Goal: Transaction & Acquisition: Subscribe to service/newsletter

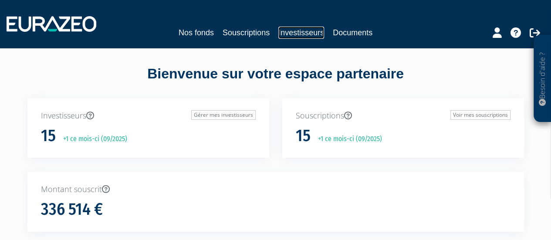
click at [289, 35] on link "Investisseurs" at bounding box center [301, 33] width 46 height 12
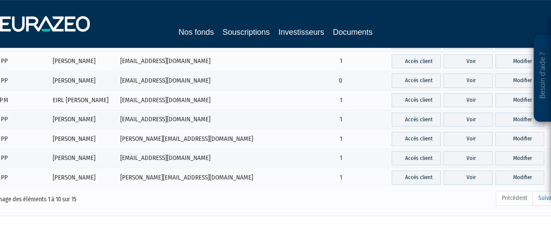
scroll to position [130, 0]
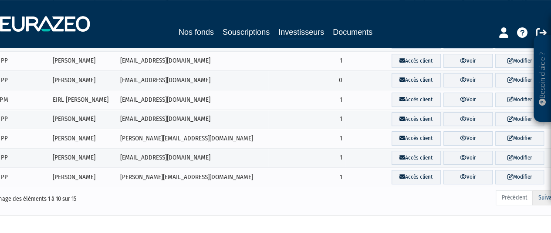
click at [547, 195] on link "Suivant" at bounding box center [547, 198] width 30 height 15
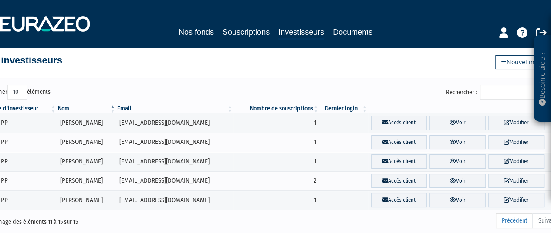
scroll to position [9, 0]
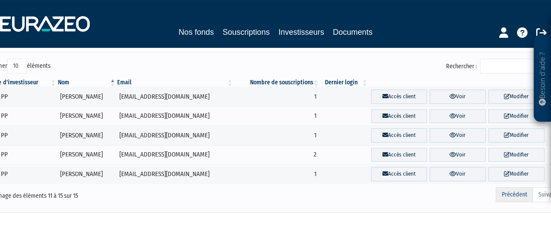
click at [522, 191] on link "Précédent" at bounding box center [514, 195] width 37 height 15
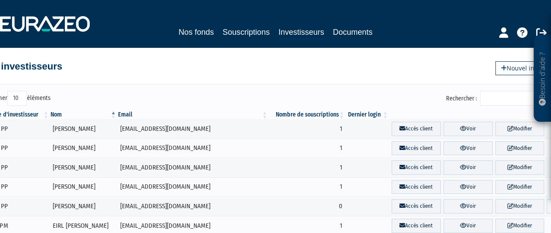
scroll to position [0, 0]
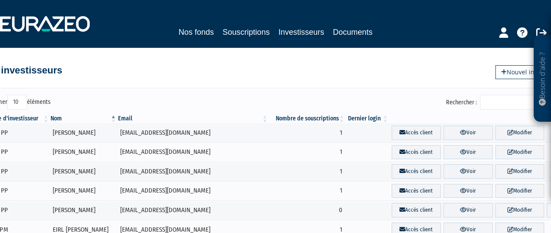
click at [514, 80] on div "Afficher 10 25 50 100 éléments Rechercher : Type d'investisseur Nom Email Nombr…" at bounding box center [275, 212] width 497 height 267
click at [514, 73] on link "Nouvel investisseur" at bounding box center [532, 72] width 74 height 14
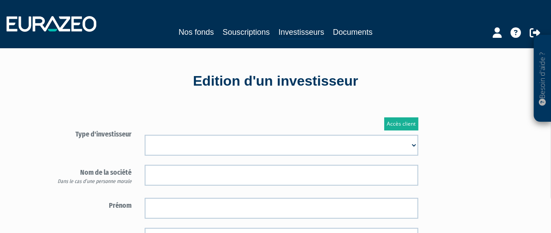
scroll to position [36, 0]
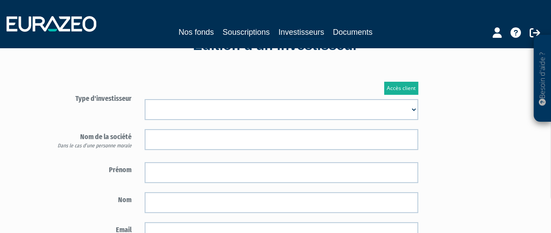
click at [259, 112] on select "Mr Mme Société" at bounding box center [282, 109] width 274 height 21
select select "1"
click at [145, 99] on select "Mr Mme Société" at bounding box center [282, 109] width 274 height 21
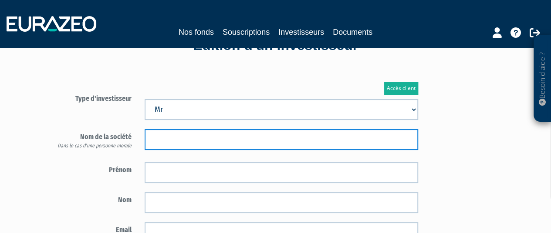
click at [249, 137] on input "text" at bounding box center [282, 139] width 274 height 21
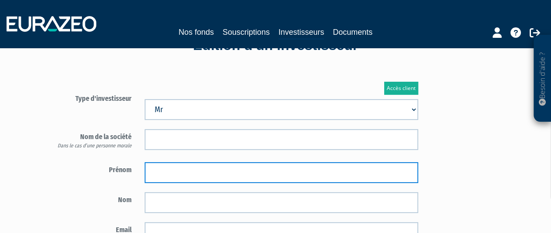
click at [239, 164] on input "text" at bounding box center [282, 172] width 274 height 21
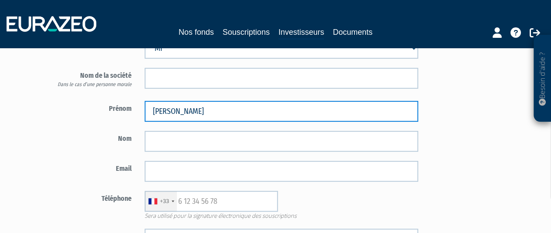
scroll to position [98, 0]
type input "Louis"
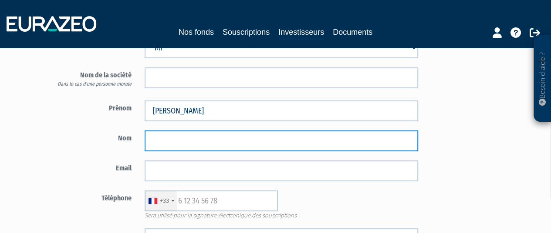
click at [239, 148] on input "text" at bounding box center [282, 141] width 274 height 21
type input "Charvet"
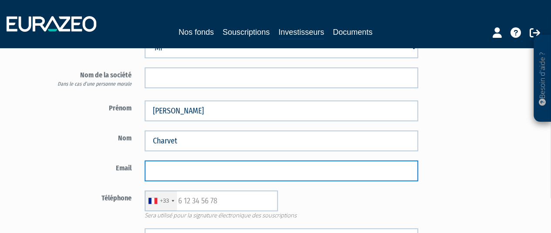
click at [326, 167] on input "email" at bounding box center [282, 171] width 274 height 21
paste input "cervelax@gmail.com"
type input "cervelax@gmail.com"
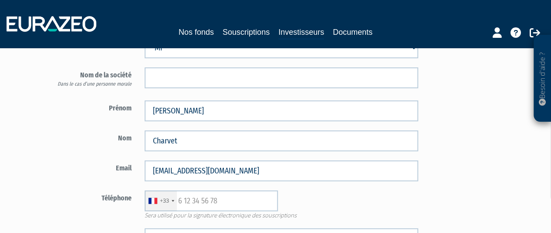
click at [84, 157] on form "Type d'investisseur Mr Mme Société" at bounding box center [234, 157] width 382 height 257
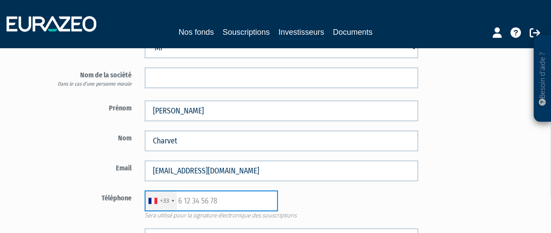
click at [197, 200] on input "text" at bounding box center [211, 201] width 133 height 21
paste input "685353947"
type input "685353947"
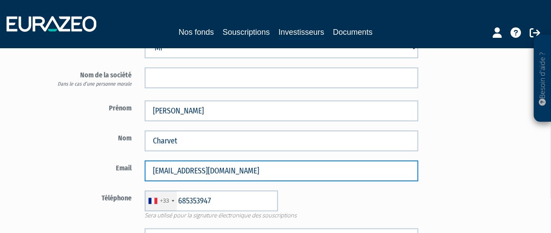
click at [301, 179] on input "[EMAIL_ADDRESS][DOMAIN_NAME]" at bounding box center [282, 171] width 274 height 21
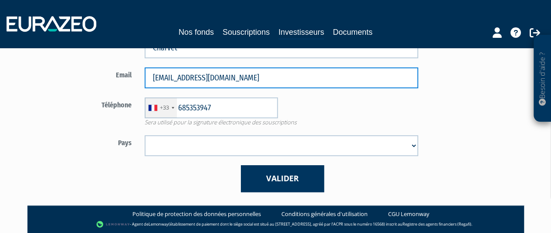
scroll to position [196, 0]
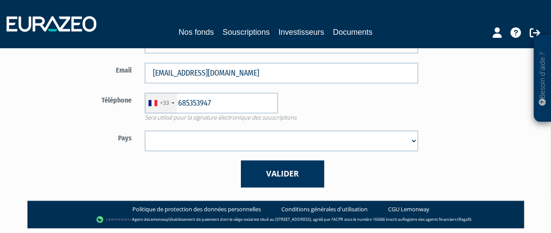
click at [327, 128] on form "Type d'investisseur Mr Mme Société" at bounding box center [234, 59] width 382 height 257
click at [327, 133] on select "Afghanistan Afrique du Sud Albanie Algérie Allemagne Andorre Angola Anguilla An…" at bounding box center [282, 141] width 274 height 21
select select "75"
click at [145, 131] on select "Afghanistan Afrique du Sud Albanie Algérie Allemagne Andorre Angola Anguilla An…" at bounding box center [282, 141] width 274 height 21
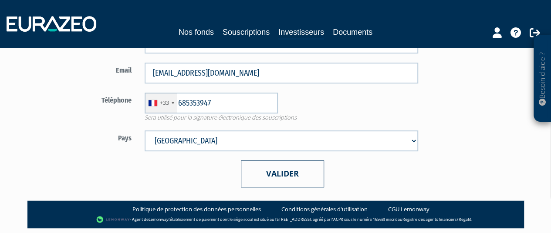
click at [287, 165] on button "Valider" at bounding box center [282, 174] width 83 height 27
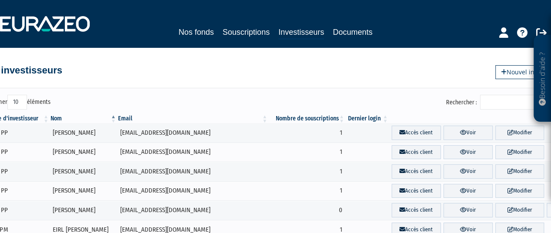
click at [216, 36] on div "Nos fonds Souscriptions Investisseurs Documents" at bounding box center [276, 33] width 376 height 14
click at [210, 33] on link "Nos fonds" at bounding box center [196, 32] width 35 height 12
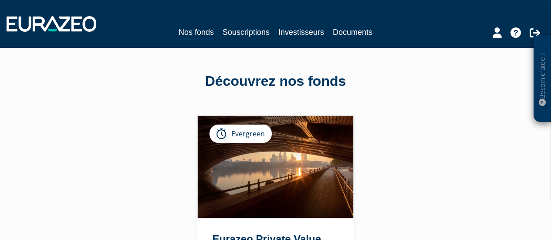
scroll to position [123, 0]
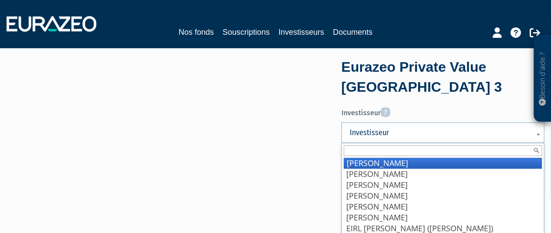
click at [387, 140] on link "Investisseur" at bounding box center [442, 132] width 203 height 21
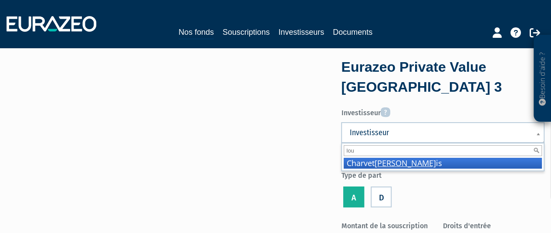
type input "lou"
click at [369, 163] on li "Charvet Lou is" at bounding box center [443, 163] width 198 height 11
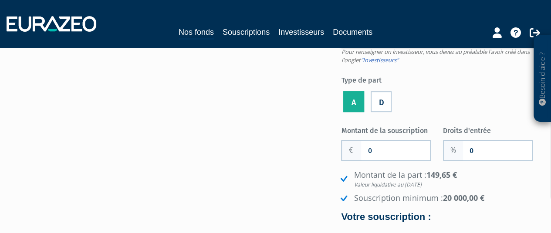
scroll to position [96, 0]
click at [395, 153] on input "0" at bounding box center [395, 150] width 69 height 19
type input "20 000"
click at [467, 149] on input "0" at bounding box center [497, 150] width 69 height 19
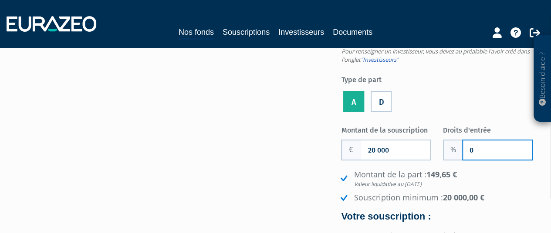
click at [467, 149] on input "0" at bounding box center [497, 150] width 69 height 19
type input "2"
click at [451, 96] on ul "A D" at bounding box center [442, 101] width 203 height 25
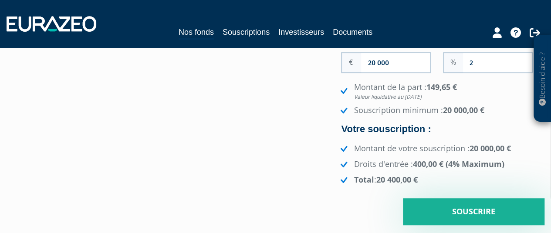
scroll to position [186, 0]
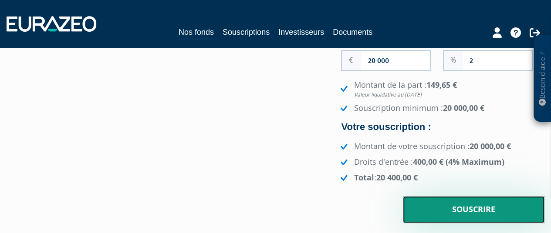
click at [449, 203] on input "Souscrire" at bounding box center [474, 209] width 142 height 27
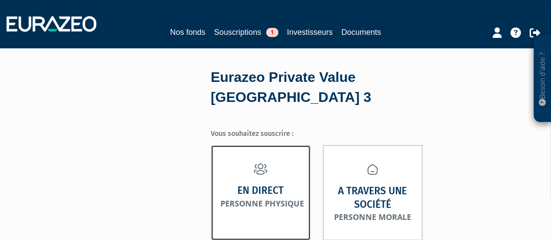
click at [282, 194] on link "En direct Personne physique" at bounding box center [261, 192] width 100 height 95
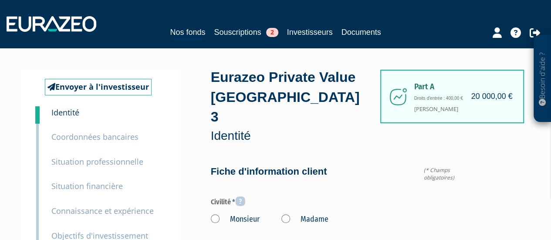
type input "6 85 35 39 47"
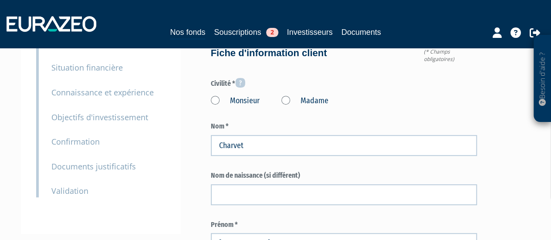
scroll to position [128, 0]
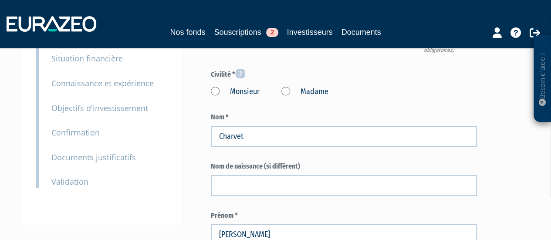
click at [216, 86] on label "Monsieur" at bounding box center [235, 91] width 49 height 11
click at [0, 0] on input "Monsieur" at bounding box center [0, 0] width 0 height 0
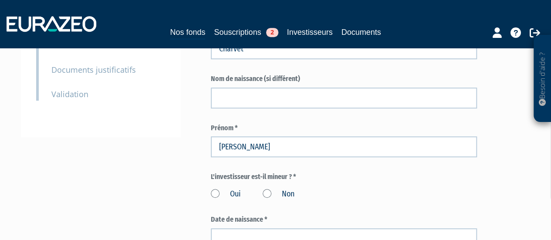
scroll to position [255, 0]
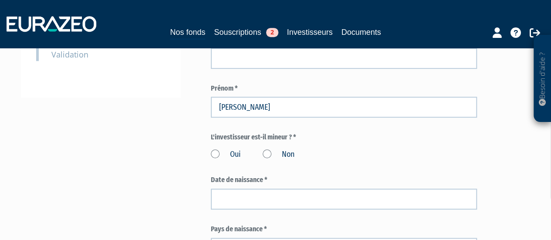
click at [267, 149] on label "Non" at bounding box center [279, 154] width 32 height 11
click at [0, 0] on input "Non" at bounding box center [0, 0] width 0 height 0
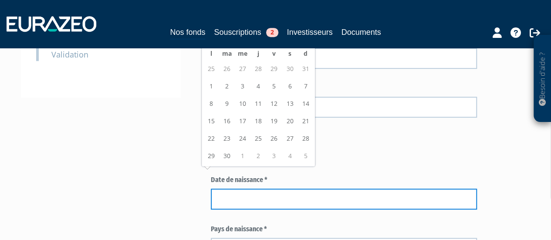
click at [223, 189] on input at bounding box center [344, 199] width 267 height 21
type input "02/02/1990"
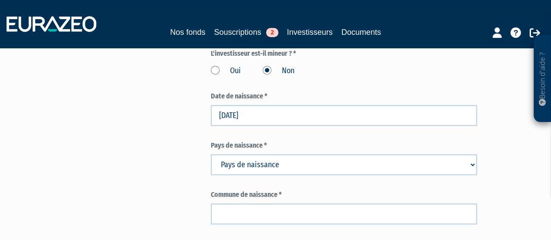
scroll to position [345, 0]
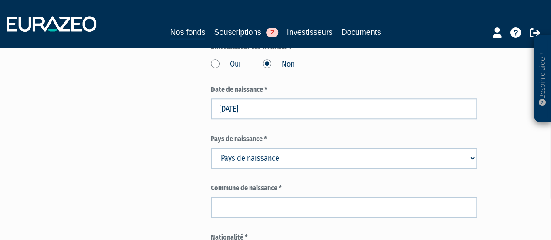
click at [253, 148] on select "Pays de naissance Afghanistan Afrique du Sud Albanie Algérie Allemagne Andorre" at bounding box center [344, 158] width 267 height 21
select select "75"
click at [211, 148] on select "Pays de naissance Afghanistan Afrique du Sud Albanie Algérie Allemagne Andorre" at bounding box center [344, 158] width 267 height 21
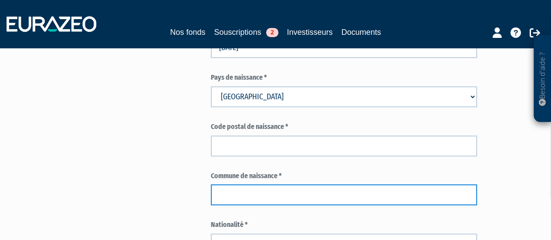
click at [229, 184] on input "text" at bounding box center [344, 194] width 267 height 21
type input "c"
type input "Croix"
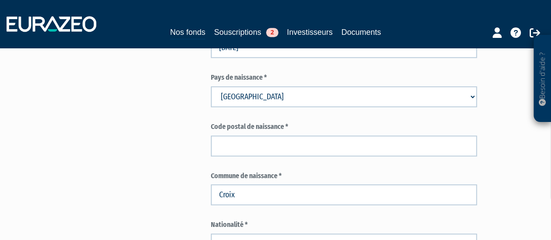
click at [247, 233] on select "Nationalité Afghanistan Afrique du Sud Albanie Algérie Allemagne Andorre" at bounding box center [344, 243] width 267 height 21
select select "75"
click at [211, 233] on select "Nationalité Afghanistan Afrique du Sud Albanie Algérie Allemagne Andorre" at bounding box center [344, 243] width 267 height 21
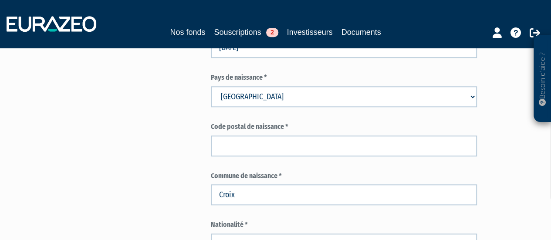
click at [230, 122] on label "Code postal de naissance *" at bounding box center [344, 127] width 267 height 10
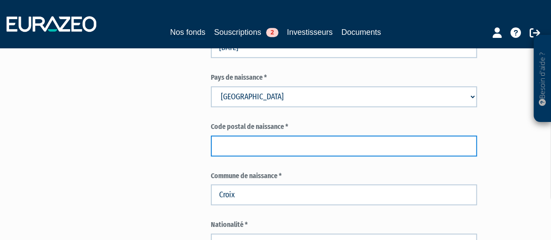
click at [232, 135] on input "text" at bounding box center [344, 145] width 267 height 21
paste input "59163"
type input "59163"
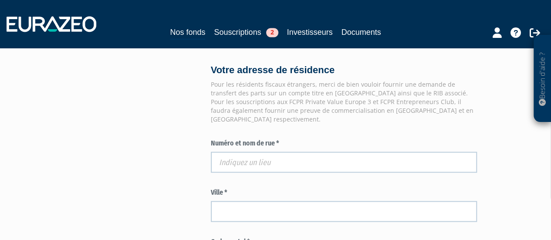
scroll to position [757, 0]
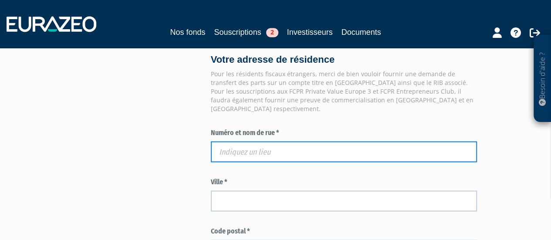
click at [236, 141] on input "text" at bounding box center [344, 151] width 267 height 21
paste input "23 RUE DE CRIMEE"
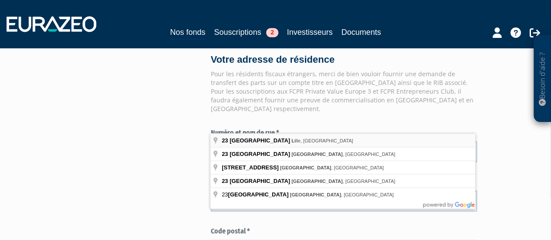
type input "23 Rue de Crimée, Lille, France"
type input "Lille"
type input "59000"
type input "23 Rue de Crimée"
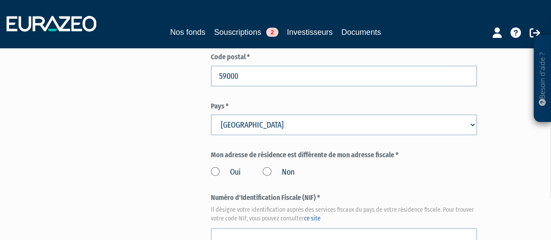
scroll to position [931, 0]
click at [216, 166] on label "Oui" at bounding box center [226, 171] width 30 height 11
click at [0, 0] on input "Oui" at bounding box center [0, 0] width 0 height 0
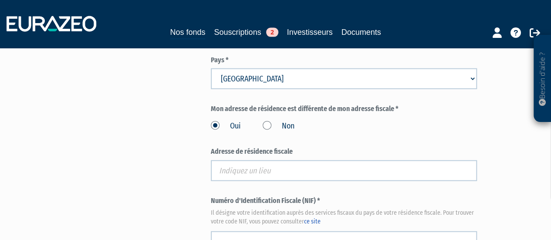
scroll to position [977, 0]
click at [265, 120] on label "Non" at bounding box center [279, 125] width 32 height 11
click at [0, 0] on input "Non" at bounding box center [0, 0] width 0 height 0
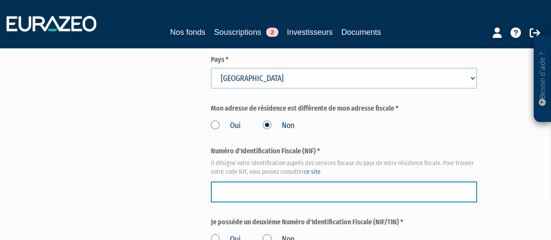
click at [239, 182] on input "text" at bounding box center [344, 192] width 267 height 21
type input "v"
paste input "0099977858197"
type input "0099977858197"
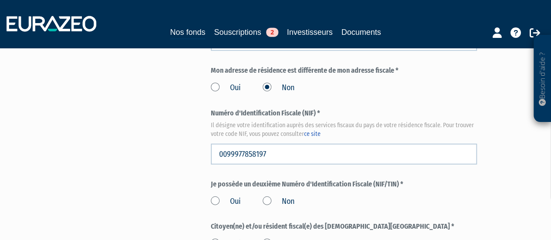
scroll to position [1016, 0]
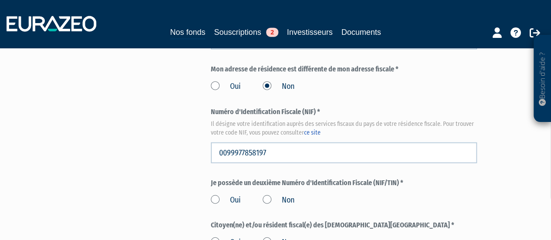
click at [269, 195] on label "Non" at bounding box center [279, 200] width 32 height 11
click at [0, 0] on input "Non" at bounding box center [0, 0] width 0 height 0
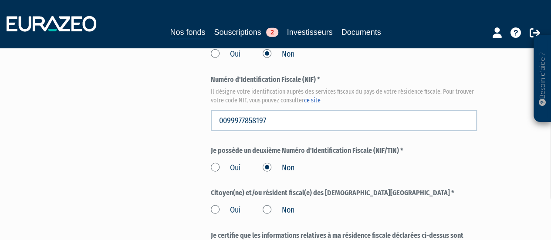
click at [266, 205] on label "Non" at bounding box center [279, 210] width 32 height 11
click at [0, 0] on input "Non" at bounding box center [0, 0] width 0 height 0
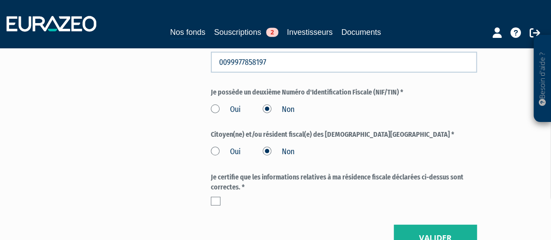
click at [215, 197] on label at bounding box center [216, 201] width 10 height 9
click at [0, 0] on input "checkbox" at bounding box center [0, 0] width 0 height 0
click at [413, 225] on button "Valider" at bounding box center [435, 238] width 83 height 27
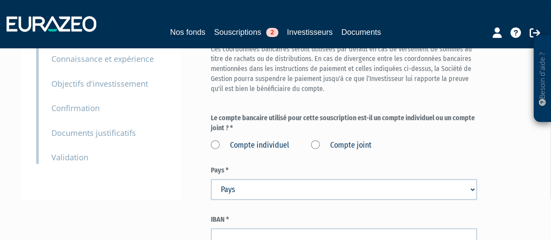
scroll to position [171, 0]
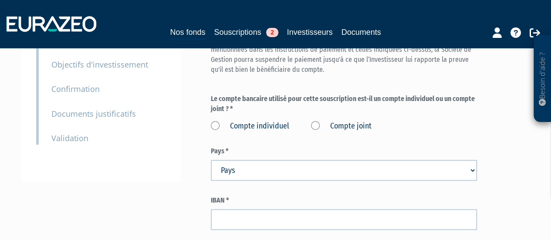
click at [213, 121] on label "Compte individuel" at bounding box center [250, 126] width 78 height 11
click at [0, 0] on individuel "Compte individuel" at bounding box center [0, 0] width 0 height 0
click at [251, 146] on div "Pays * Pays [GEOGRAPHIC_DATA] [GEOGRAPHIC_DATA] [GEOGRAPHIC_DATA] [GEOGRAPHIC_D…" at bounding box center [344, 163] width 267 height 34
click at [247, 160] on select "Pays [GEOGRAPHIC_DATA] [GEOGRAPHIC_DATA] [GEOGRAPHIC_DATA] [GEOGRAPHIC_DATA] [G…" at bounding box center [344, 170] width 267 height 21
select select "75"
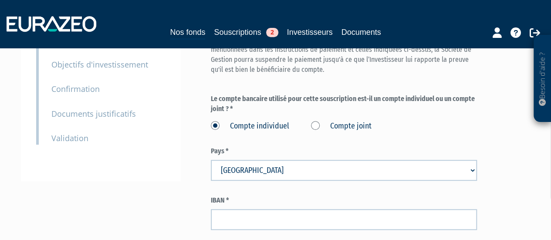
click at [211, 160] on select "Pays [GEOGRAPHIC_DATA] [GEOGRAPHIC_DATA] [GEOGRAPHIC_DATA] [GEOGRAPHIC_DATA] [G…" at bounding box center [344, 170] width 267 height 21
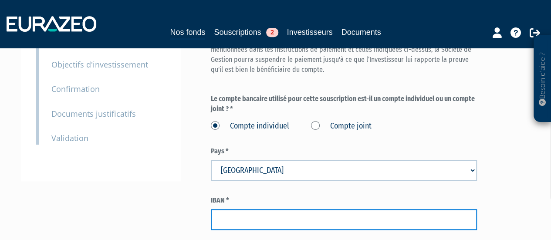
click at [232, 209] on input "text" at bounding box center [344, 219] width 267 height 21
paste input "[FINANCIAL_ID]"
type input "FR76 1027 8027 1700 0424 1274 028"
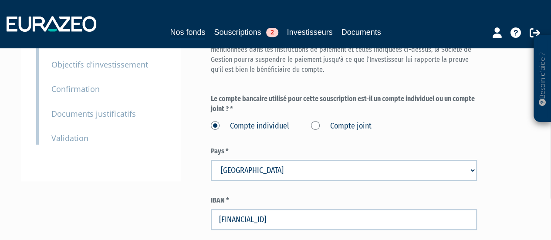
click at [195, 188] on div "Envoyer à l'investisseur 1 Identité 2 Coordonnées bancaires 3 Situation profess…" at bounding box center [275, 110] width 497 height 422
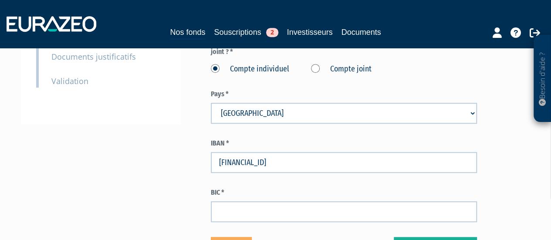
scroll to position [234, 0]
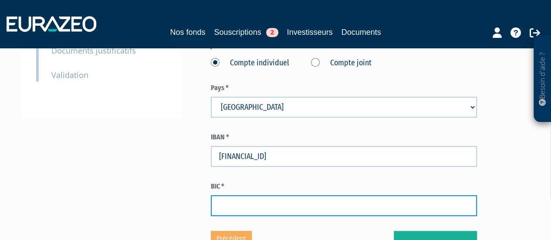
click at [218, 195] on input "text" at bounding box center [344, 205] width 267 height 21
paste input "CMCIFR2A"
type input "CMCIFR2A"
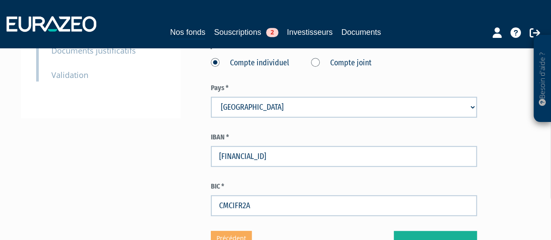
click at [193, 172] on div "Envoyer à l'investisseur 1 Identité 2 Coordonnées bancaires 3 Situation profess…" at bounding box center [275, 46] width 497 height 422
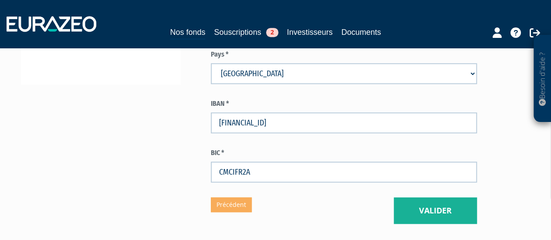
scroll to position [268, 0]
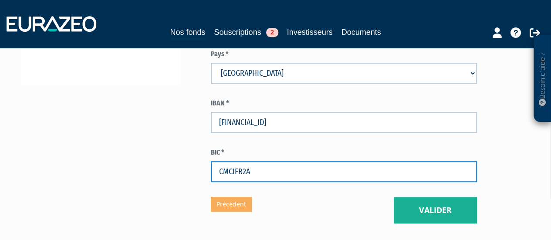
click at [217, 161] on input "CMCIFR2A" at bounding box center [344, 171] width 267 height 21
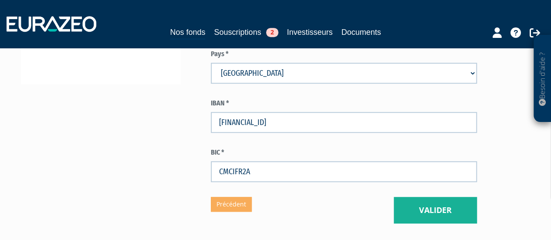
click at [201, 147] on div "Envoyer à l'investisseur 1 Identité 2 Coordonnées bancaires 3 Situation profess…" at bounding box center [275, 12] width 497 height 422
click at [409, 197] on button "Valider" at bounding box center [435, 210] width 83 height 27
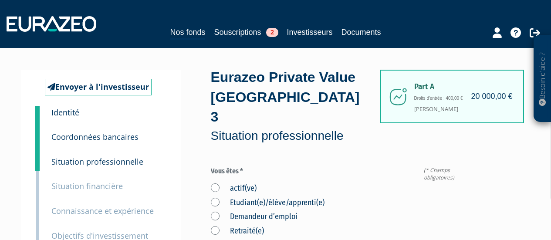
scroll to position [61, 0]
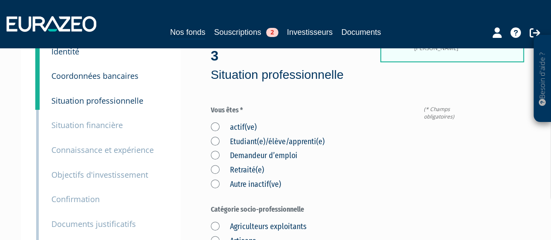
click at [235, 122] on label "actif(ve)" at bounding box center [234, 127] width 46 height 11
click at [0, 0] on input "actif(ve)" at bounding box center [0, 0] width 0 height 0
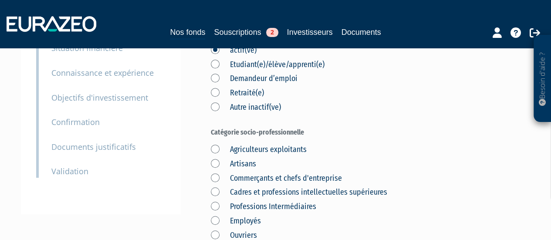
scroll to position [138, 0]
click at [228, 187] on label "Cadres et professions intellectuelles supérieures" at bounding box center [299, 192] width 176 height 11
click at [0, 0] on supérieures "Cadres et professions intellectuelles supérieures" at bounding box center [0, 0] width 0 height 0
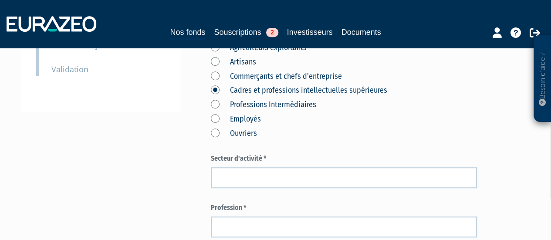
scroll to position [240, 0]
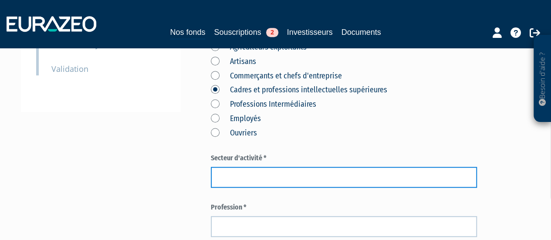
click at [226, 167] on input "text" at bounding box center [344, 177] width 267 height 21
type input "Industrie"
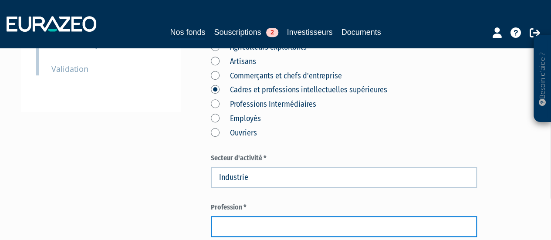
click at [221, 216] on input "text" at bounding box center [344, 226] width 267 height 21
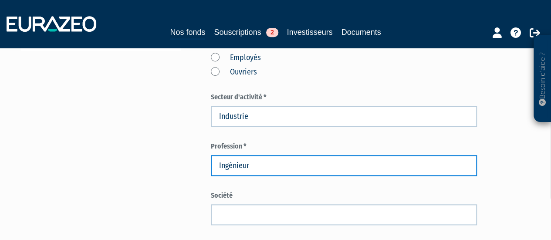
type input "Ingénieur"
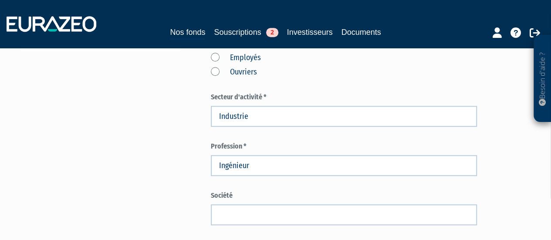
click at [178, 187] on div "Envoyer à l'investisseur 1 Identité 2 Coordonnées bancaires 3 Situation profess…" at bounding box center [275, 135] width 497 height 734
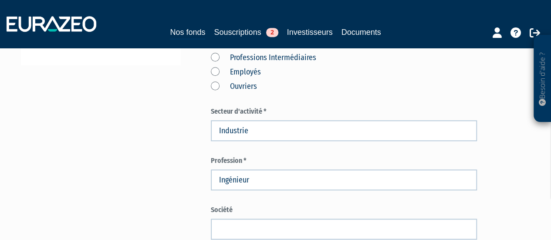
scroll to position [287, 0]
click at [191, 165] on div "Envoyer à l'investisseur 1 Identité 2 Coordonnées bancaires 3 Situation profess…" at bounding box center [275, 150] width 497 height 734
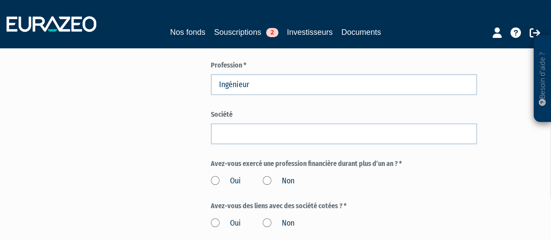
scroll to position [383, 0]
click at [268, 175] on label "Non" at bounding box center [279, 180] width 32 height 11
click at [0, 0] on input "Non" at bounding box center [0, 0] width 0 height 0
click at [270, 217] on label "Non" at bounding box center [279, 222] width 32 height 11
click at [0, 0] on input "Non" at bounding box center [0, 0] width 0 height 0
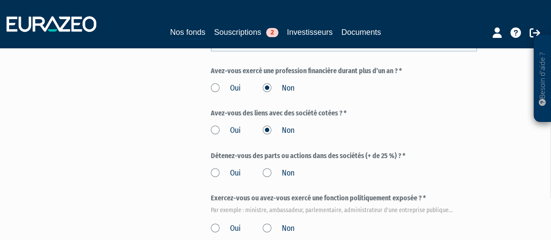
scroll to position [476, 0]
click at [268, 167] on label "Non" at bounding box center [279, 172] width 32 height 11
click at [0, 0] on input "Non" at bounding box center [0, 0] width 0 height 0
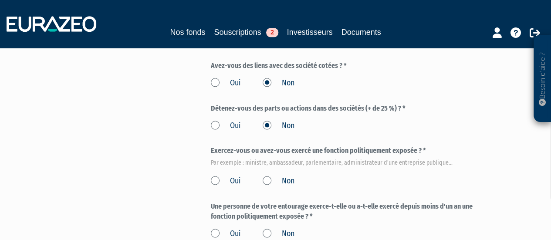
click at [267, 176] on label "Non" at bounding box center [279, 181] width 32 height 11
click at [0, 0] on input "Non" at bounding box center [0, 0] width 0 height 0
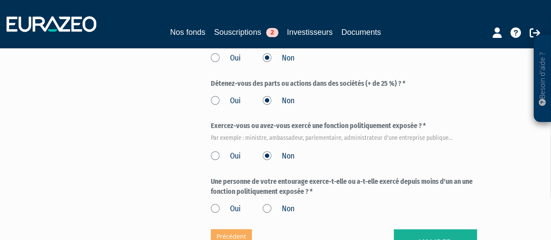
scroll to position [548, 0]
click at [268, 203] on label "Non" at bounding box center [279, 208] width 32 height 11
click at [0, 0] on input "Non" at bounding box center [0, 0] width 0 height 0
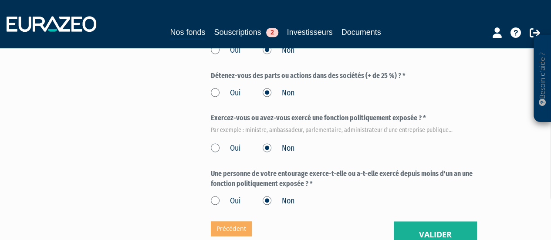
scroll to position [602, 0]
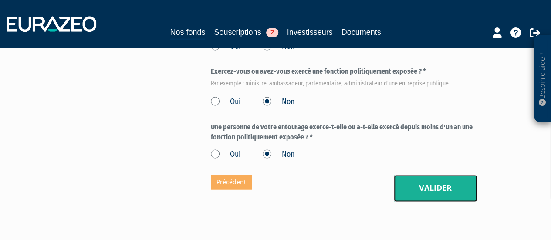
click at [417, 175] on button "Valider" at bounding box center [435, 188] width 83 height 27
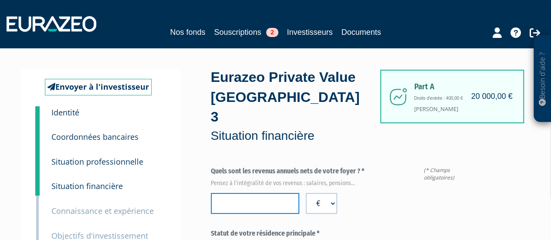
click at [238, 193] on input "number" at bounding box center [255, 203] width 89 height 21
type input "-1"
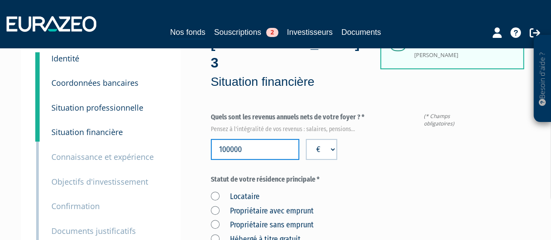
type input "100000"
click at [392, 214] on div "Locataire Propriétaire avec emprunt Propriétaire sans emprunt Hébergé à titre g…" at bounding box center [344, 216] width 267 height 57
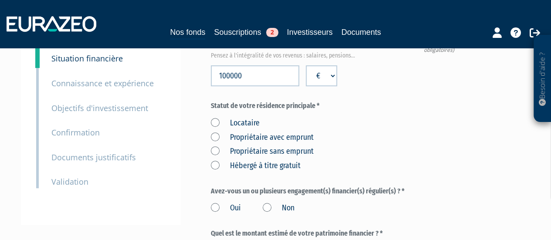
scroll to position [128, 0]
click at [216, 132] on label "Propriétaire avec emprunt" at bounding box center [262, 137] width 103 height 11
click at [0, 0] on emprunt "Propriétaire avec emprunt" at bounding box center [0, 0] width 0 height 0
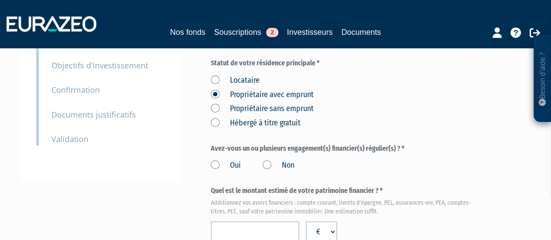
scroll to position [171, 0]
click at [214, 159] on label "Oui" at bounding box center [226, 164] width 30 height 11
click at [0, 0] on input "Oui" at bounding box center [0, 0] width 0 height 0
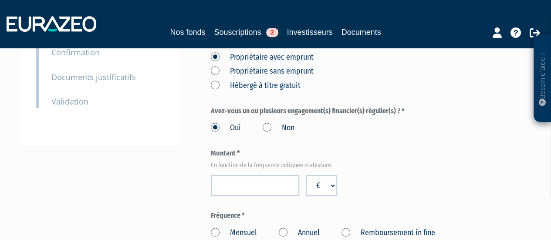
scroll to position [208, 0]
click at [219, 175] on input "number" at bounding box center [255, 185] width 89 height 21
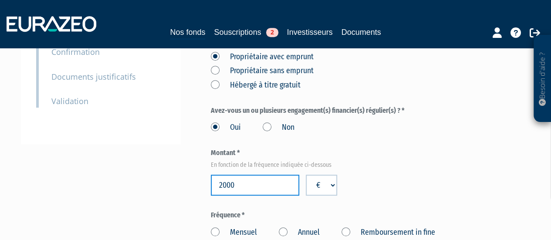
type input "2000"
click at [403, 173] on div "Montant * En fonction de la fréquence indiquée ci-dessous 2000 € $ £" at bounding box center [344, 171] width 267 height 47
click at [216, 227] on label "Mensuel" at bounding box center [234, 232] width 46 height 11
click at [0, 0] on input "Mensuel" at bounding box center [0, 0] width 0 height 0
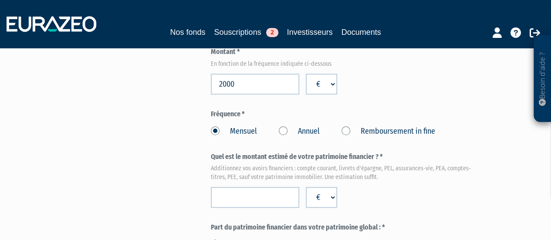
scroll to position [324, 0]
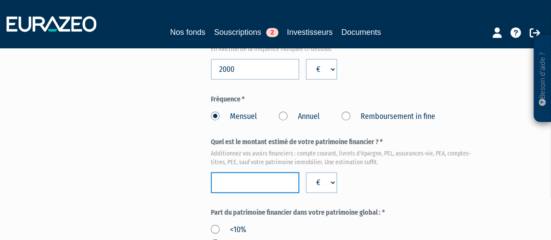
click at [241, 172] on input "number" at bounding box center [255, 182] width 89 height 21
click at [227, 172] on input "100000" at bounding box center [255, 182] width 89 height 21
type input "100000"
click at [349, 150] on div "Quel est le montant estimé de votre patrimoine financier ? * Additionnez vos av…" at bounding box center [344, 165] width 267 height 56
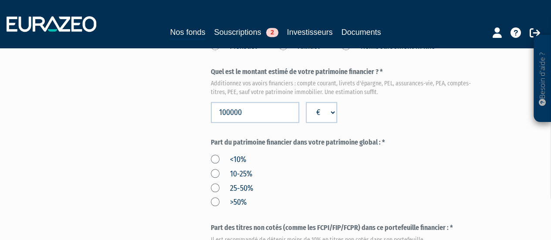
scroll to position [395, 0]
click at [232, 182] on label "25-50%" at bounding box center [232, 187] width 42 height 11
click at [0, 0] on input "25-50%" at bounding box center [0, 0] width 0 height 0
click at [274, 157] on div "<10% 10-25% 25-50% >50%" at bounding box center [344, 179] width 267 height 57
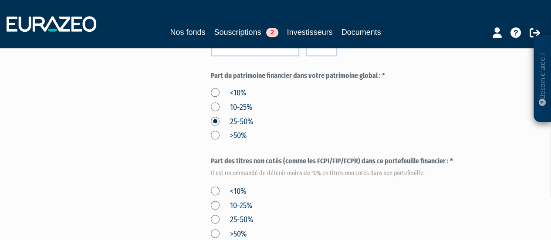
scroll to position [468, 0]
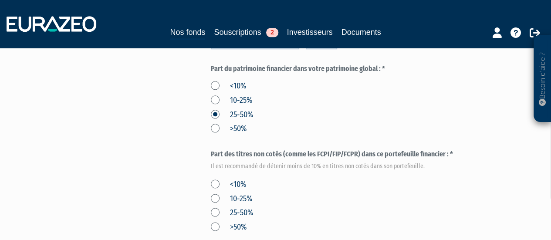
click at [217, 176] on div "<10% 10-25% 25-50% >50%" at bounding box center [344, 204] width 267 height 57
click at [213, 179] on label "<10%" at bounding box center [228, 184] width 35 height 11
click at [0, 0] on input "<10%" at bounding box center [0, 0] width 0 height 0
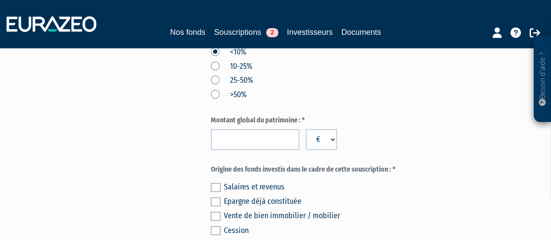
scroll to position [598, 0]
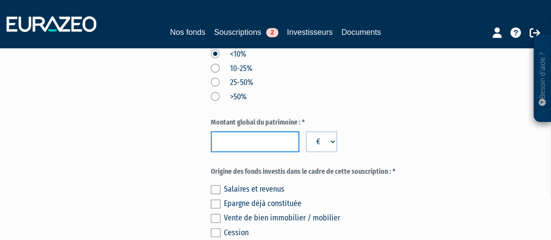
click at [239, 131] on input "number" at bounding box center [255, 141] width 89 height 21
type input "300000"
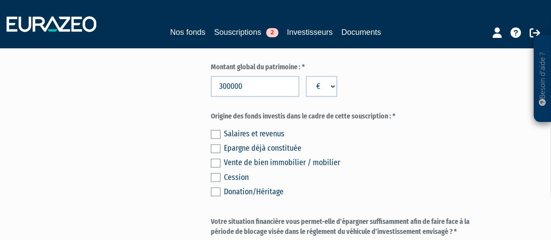
scroll to position [654, 0]
click at [262, 127] on div "Salaires et revenus" at bounding box center [350, 133] width 253 height 12
click at [214, 129] on label at bounding box center [216, 133] width 10 height 9
click at [0, 0] on input "checkbox" at bounding box center [0, 0] width 0 height 0
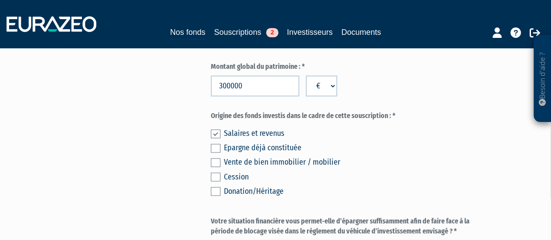
click at [212, 144] on label at bounding box center [216, 148] width 10 height 9
click at [0, 0] on input "checkbox" at bounding box center [0, 0] width 0 height 0
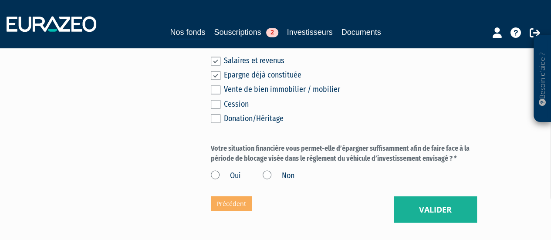
click at [211, 170] on label "Oui" at bounding box center [226, 175] width 30 height 11
click at [0, 0] on input "Oui" at bounding box center [0, 0] width 0 height 0
click at [436, 196] on button "Valider" at bounding box center [435, 209] width 83 height 27
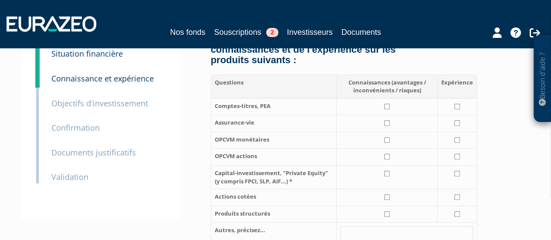
scroll to position [133, 0]
click at [385, 103] on input "checkbox" at bounding box center [387, 106] width 6 height 6
checkbox input "true"
click at [456, 103] on input "checkbox" at bounding box center [457, 106] width 6 height 6
checkbox input "true"
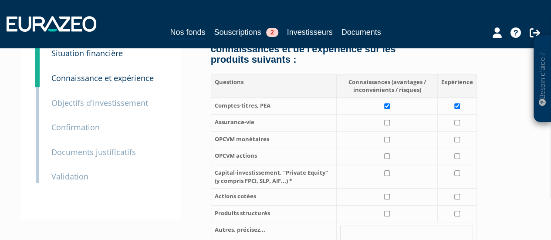
click at [456, 115] on td at bounding box center [457, 123] width 39 height 17
checkbox input "true"
click at [387, 120] on input "checkbox" at bounding box center [387, 123] width 6 height 6
checkbox input "true"
click at [388, 137] on input "checkbox" at bounding box center [387, 140] width 6 height 6
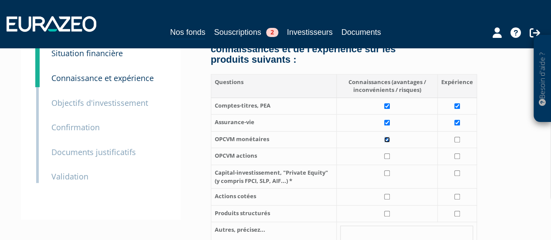
checkbox input "true"
click at [388, 148] on td at bounding box center [386, 156] width 101 height 17
checkbox input "true"
click at [387, 170] on input "checkbox" at bounding box center [387, 173] width 6 height 6
checkbox input "true"
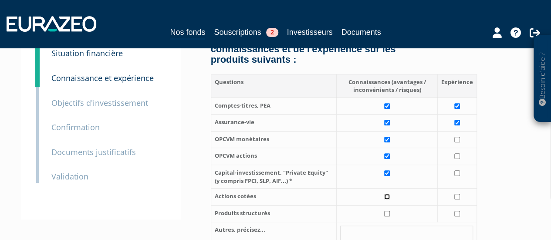
click at [390, 194] on input "checkbox" at bounding box center [387, 197] width 6 height 6
checkbox input "true"
click at [455, 194] on input "checkbox" at bounding box center [457, 197] width 6 height 6
checkbox input "true"
click at [388, 211] on input "checkbox" at bounding box center [387, 214] width 6 height 6
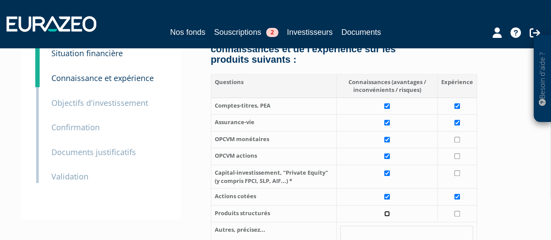
checkbox input "true"
click at [455, 211] on input "checkbox" at bounding box center [457, 214] width 6 height 6
checkbox input "true"
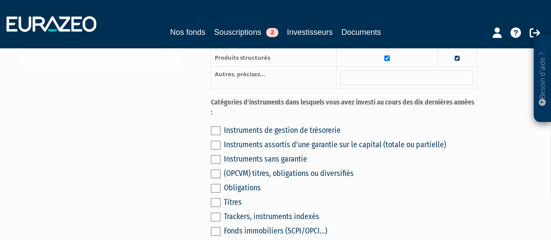
scroll to position [294, 0]
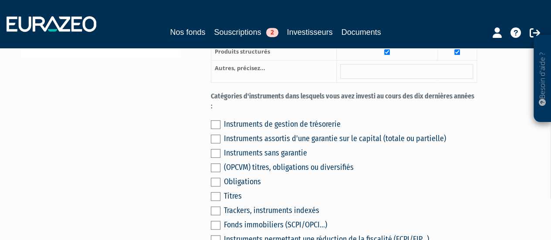
click at [212, 135] on label at bounding box center [216, 139] width 10 height 9
click at [0, 0] on input "checkbox" at bounding box center [0, 0] width 0 height 0
click at [216, 149] on label at bounding box center [216, 153] width 10 height 9
click at [0, 0] on input "checkbox" at bounding box center [0, 0] width 0 height 0
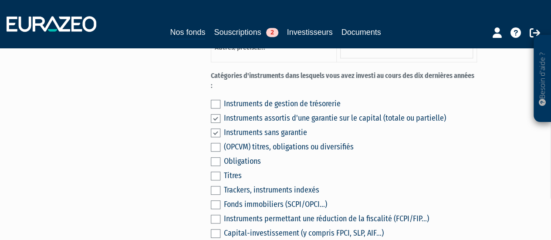
scroll to position [315, 0]
click at [216, 157] on label at bounding box center [216, 161] width 10 height 9
click at [0, 0] on input "checkbox" at bounding box center [0, 0] width 0 height 0
click at [214, 171] on label at bounding box center [216, 175] width 10 height 9
click at [0, 0] on input "checkbox" at bounding box center [0, 0] width 0 height 0
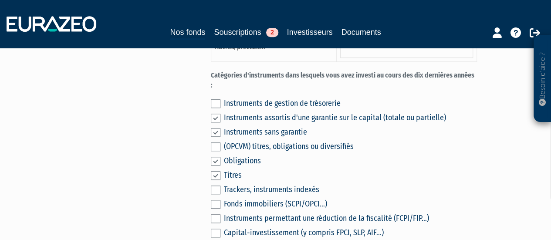
click at [214, 157] on label at bounding box center [216, 161] width 10 height 9
click at [0, 0] on input "checkbox" at bounding box center [0, 0] width 0 height 0
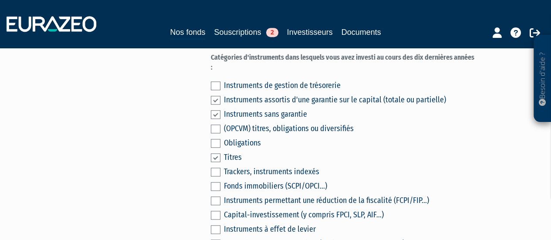
scroll to position [334, 0]
click at [217, 167] on label at bounding box center [216, 171] width 10 height 9
click at [0, 0] on input "checkbox" at bounding box center [0, 0] width 0 height 0
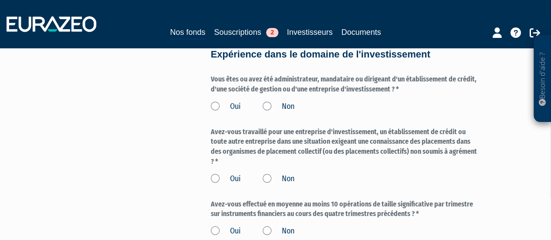
scroll to position [512, 0]
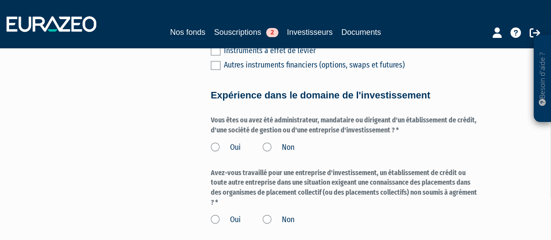
click at [270, 142] on label "Non" at bounding box center [279, 147] width 32 height 11
click at [0, 0] on input "Non" at bounding box center [0, 0] width 0 height 0
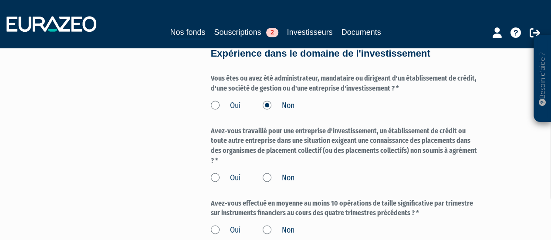
click at [266, 172] on label "Non" at bounding box center [279, 177] width 32 height 11
click at [0, 0] on input "Non" at bounding box center [0, 0] width 0 height 0
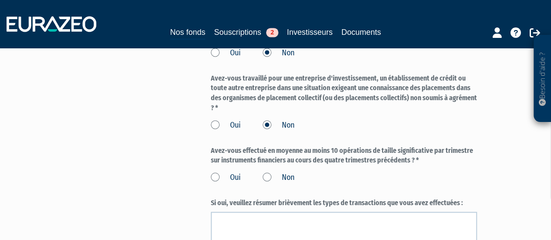
scroll to position [612, 0]
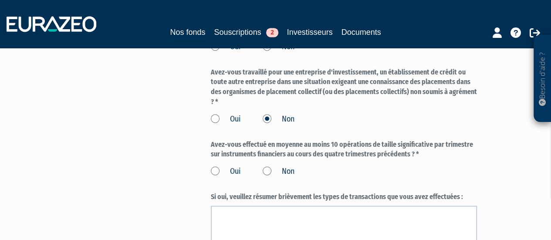
click at [267, 166] on label "Non" at bounding box center [279, 171] width 32 height 11
click at [0, 0] on input "Non" at bounding box center [0, 0] width 0 height 0
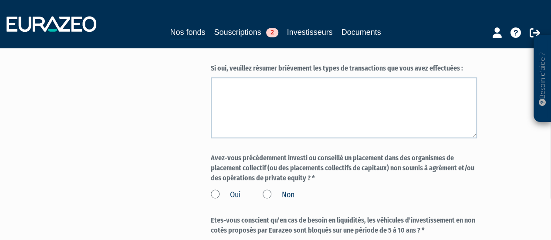
scroll to position [740, 0]
click at [270, 186] on div "Oui Non" at bounding box center [344, 193] width 267 height 14
drag, startPoint x: 270, startPoint y: 168, endPoint x: 268, endPoint y: 176, distance: 7.9
click at [268, 189] on label "Non" at bounding box center [279, 194] width 32 height 11
click at [0, 0] on input "Non" at bounding box center [0, 0] width 0 height 0
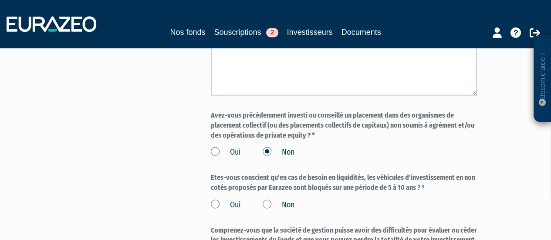
scroll to position [788, 0]
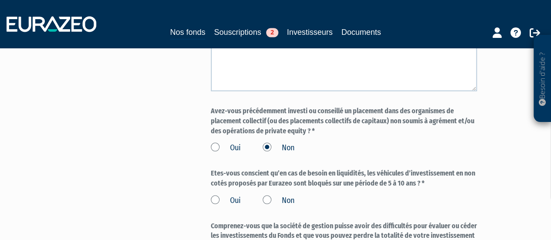
click at [268, 195] on label "Non" at bounding box center [279, 200] width 32 height 11
click at [0, 0] on input "Non" at bounding box center [0, 0] width 0 height 0
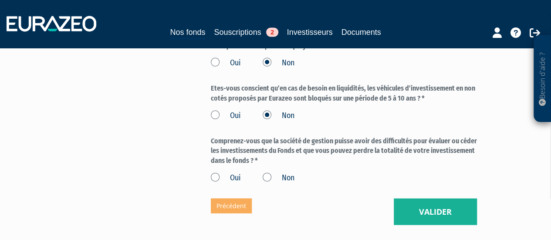
scroll to position [873, 0]
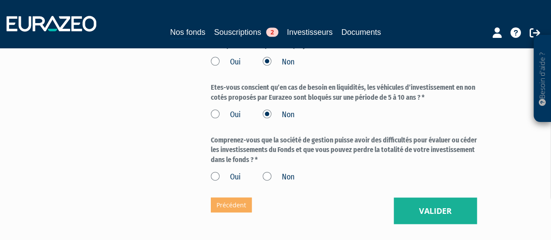
click at [269, 172] on label "Non" at bounding box center [279, 177] width 32 height 11
click at [0, 0] on input "Non" at bounding box center [0, 0] width 0 height 0
click at [215, 172] on label "Oui" at bounding box center [226, 177] width 30 height 11
click at [0, 0] on input "Oui" at bounding box center [0, 0] width 0 height 0
click at [402, 198] on button "Valider" at bounding box center [435, 211] width 83 height 27
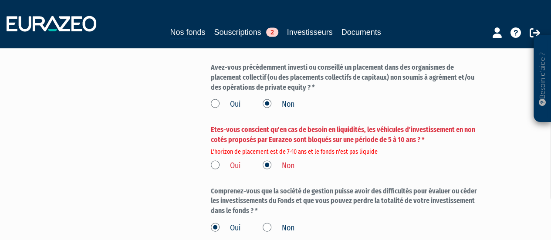
scroll to position [832, 0]
click at [214, 159] on label "Oui" at bounding box center [226, 164] width 30 height 11
click at [0, 0] on input "Oui" at bounding box center [0, 0] width 0 height 0
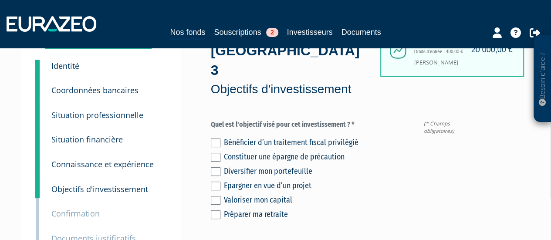
scroll to position [48, 0]
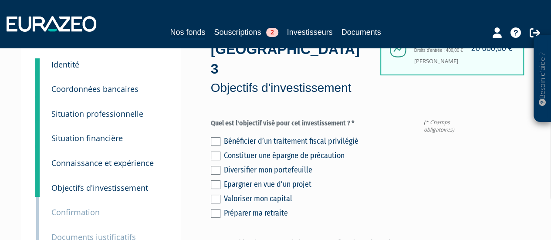
click at [214, 166] on label at bounding box center [216, 170] width 10 height 9
click at [0, 0] on input "checkbox" at bounding box center [0, 0] width 0 height 0
click at [217, 172] on div "Bénéficier d’un traitement fiscal privilégié Constituer une épargne de précauti…" at bounding box center [344, 176] width 267 height 86
click at [217, 195] on label at bounding box center [216, 199] width 10 height 9
click at [0, 0] on input "checkbox" at bounding box center [0, 0] width 0 height 0
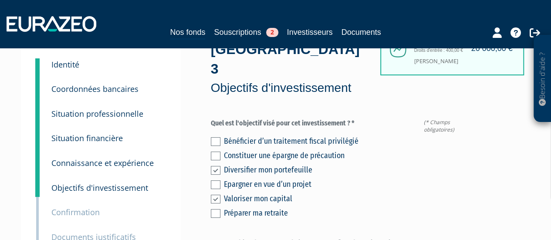
click at [318, 172] on div "Bénéficier d’un traitement fiscal privilégié Constituer une épargne de précauti…" at bounding box center [344, 176] width 267 height 86
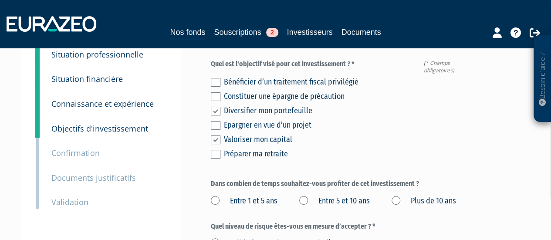
scroll to position [123, 0]
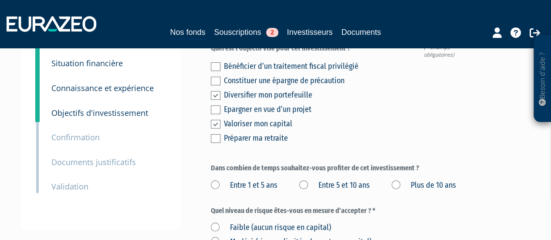
click at [302, 180] on label "Entre 5 et 10 ans" at bounding box center [334, 185] width 71 height 11
click at [0, 0] on ans "Entre 5 et 10 ans" at bounding box center [0, 0] width 0 height 0
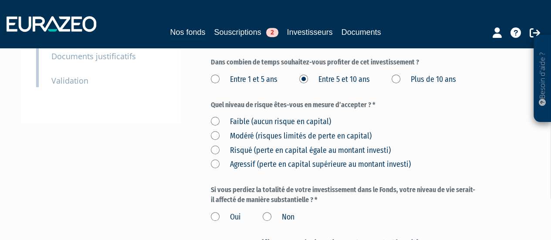
scroll to position [229, 0]
click at [220, 145] on label "Risqué (perte en capital égale au montant investi)" at bounding box center [301, 150] width 180 height 11
click at [0, 0] on investi\) "Risqué (perte en capital égale au montant investi)" at bounding box center [0, 0] width 0 height 0
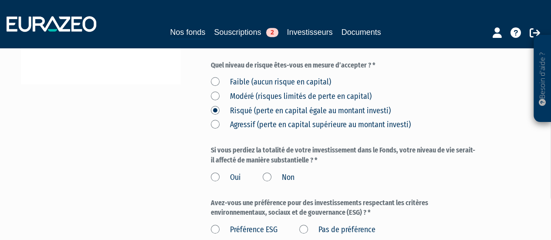
scroll to position [269, 0]
click at [272, 172] on label "Non" at bounding box center [279, 177] width 32 height 11
click at [0, 0] on input "Non" at bounding box center [0, 0] width 0 height 0
click at [305, 224] on label "Pas de préférence" at bounding box center [337, 229] width 76 height 11
click at [0, 0] on préférence "Pas de préférence" at bounding box center [0, 0] width 0 height 0
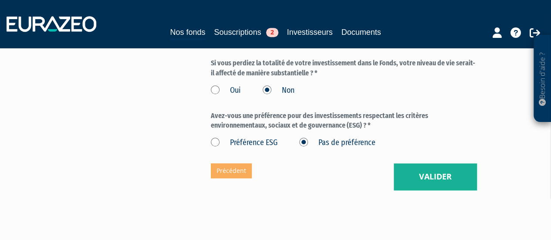
scroll to position [356, 0]
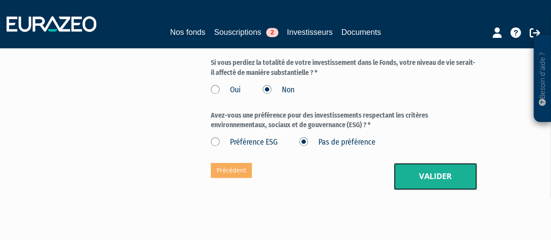
click at [424, 178] on button "Valider" at bounding box center [435, 176] width 83 height 27
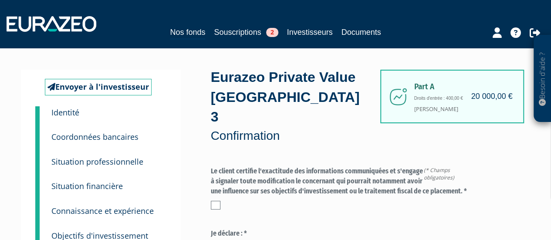
scroll to position [34, 0]
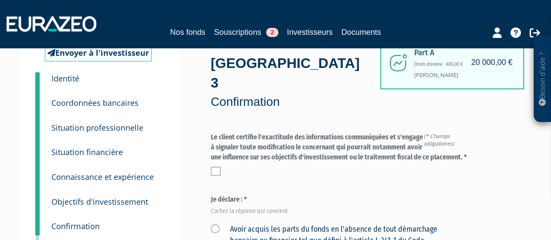
click at [213, 167] on label at bounding box center [216, 171] width 10 height 9
click at [0, 0] on input "checkbox" at bounding box center [0, 0] width 0 height 0
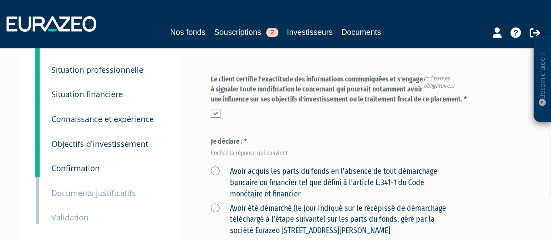
scroll to position [93, 0]
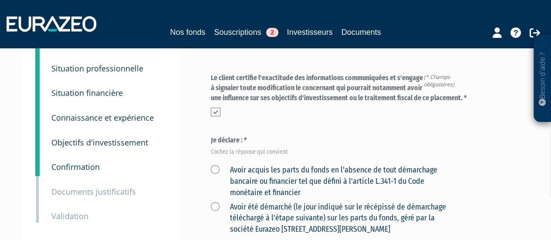
click at [216, 165] on label "Avoir acquis les parts du fonds en l'absence de tout démarchage bancaire ou fin…" at bounding box center [334, 182] width 246 height 34
click at [0, 0] on financier "Avoir acquis les parts du fonds en l'absence de tout démarchage bancaire ou fin…" at bounding box center [0, 0] width 0 height 0
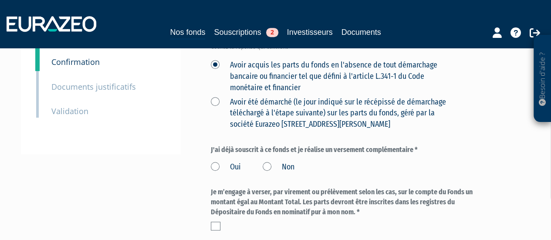
scroll to position [199, 0]
click at [265, 161] on label "Non" at bounding box center [279, 166] width 32 height 11
click at [0, 0] on input "Non" at bounding box center [0, 0] width 0 height 0
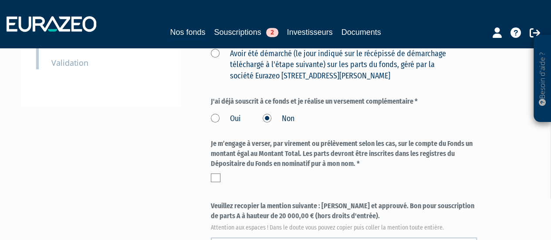
click at [217, 173] on label at bounding box center [216, 177] width 10 height 9
click at [0, 0] on input "checkbox" at bounding box center [0, 0] width 0 height 0
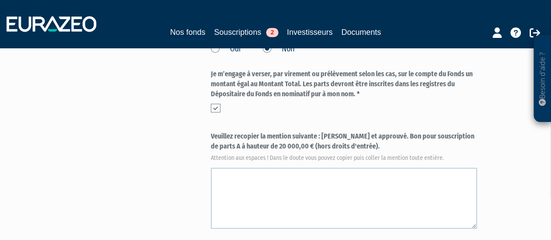
scroll to position [325, 0]
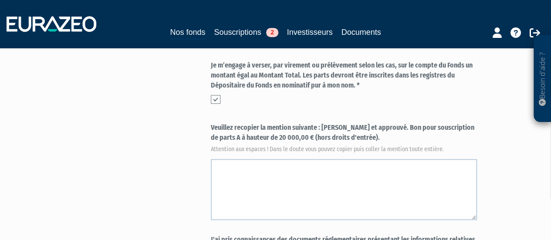
drag, startPoint x: 364, startPoint y: 119, endPoint x: 322, endPoint y: 108, distance: 43.3
click at [322, 123] on label "Veuillez recopier la mention suivante : Lu et approuvé. Bon pour souscription d…" at bounding box center [344, 137] width 267 height 29
copy label "Lu et approuvé. Bon pour souscription de parts A à hauteur de 20 000,00 € (hors…"
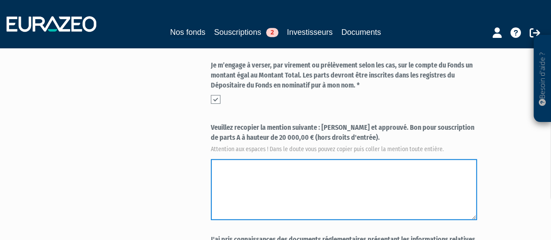
click at [284, 159] on textarea at bounding box center [344, 189] width 267 height 61
paste textarea "Lu et approuvé. Bon pour souscription de parts A à hauteur de 20 000,00 € (hors…"
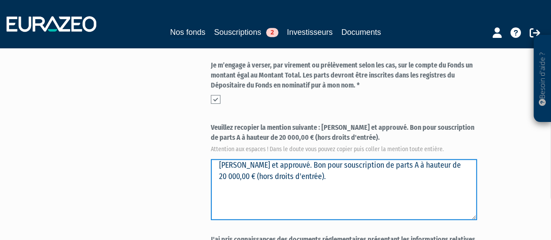
type textarea "Lu et approuvé. Bon pour souscription de parts A à hauteur de 20 000,00 € (hors…"
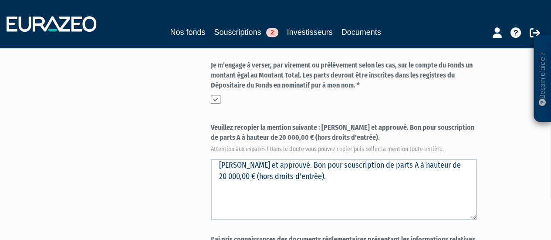
click at [182, 143] on div "Envoyer à l'investisseur 1 Identité 2 Coordonnées bancaires 3 Situation profess…" at bounding box center [275, 56] width 497 height 622
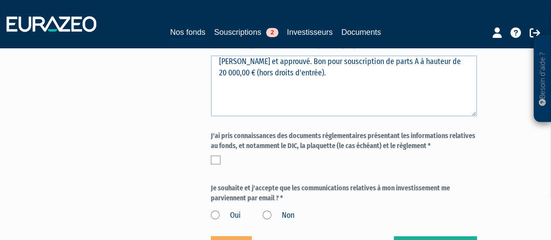
click at [223, 146] on div "J'ai pris connaissances des documents réglementaires présentant les information…" at bounding box center [344, 149] width 267 height 37
click at [219, 155] on label at bounding box center [216, 159] width 10 height 9
click at [0, 0] on input "checkbox" at bounding box center [0, 0] width 0 height 0
click at [215, 210] on label "Oui" at bounding box center [226, 215] width 30 height 11
click at [0, 0] on input "Oui" at bounding box center [0, 0] width 0 height 0
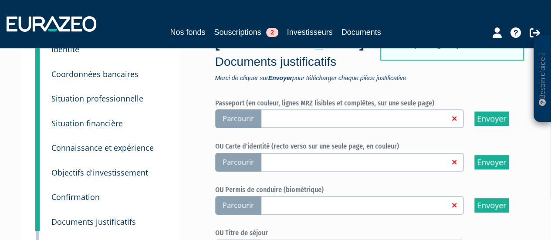
scroll to position [85, 0]
click at [247, 163] on span "Parcourir" at bounding box center [238, 161] width 46 height 19
click at [0, 0] on input "Parcourir" at bounding box center [0, 0] width 0 height 0
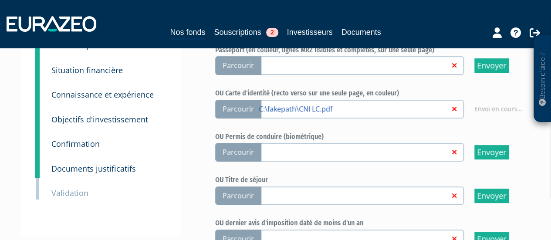
scroll to position [139, 0]
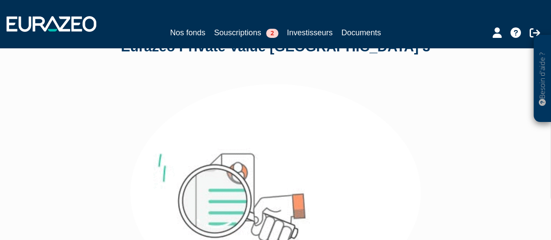
scroll to position [35, 0]
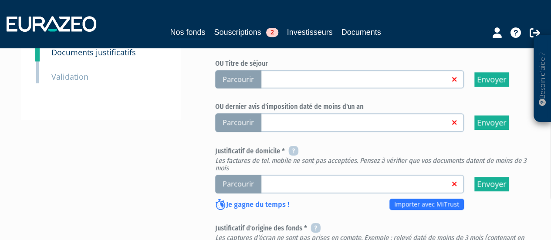
scroll to position [259, 0]
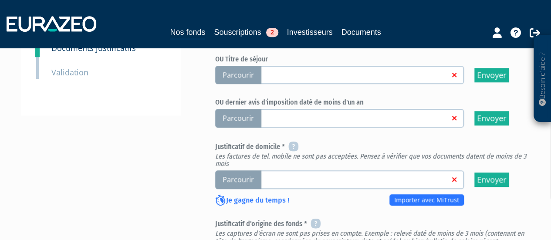
click at [234, 181] on span "Parcourir" at bounding box center [238, 179] width 46 height 19
click at [0, 0] on input "Parcourir" at bounding box center [0, 0] width 0 height 0
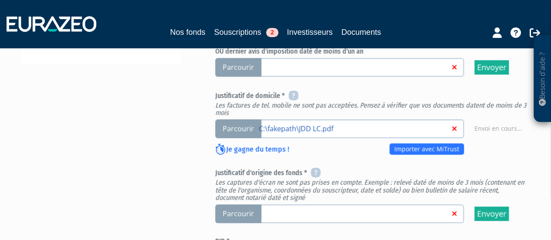
scroll to position [311, 0]
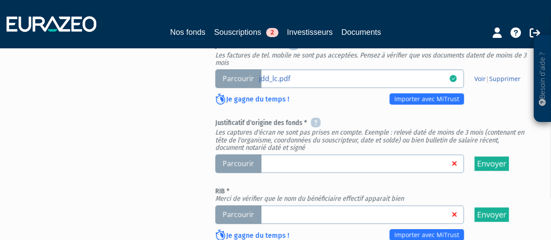
scroll to position [396, 0]
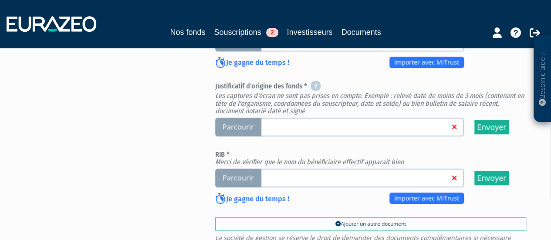
click at [240, 119] on span "Parcourir" at bounding box center [238, 127] width 46 height 19
click at [0, 0] on input "Parcourir" at bounding box center [0, 0] width 0 height 0
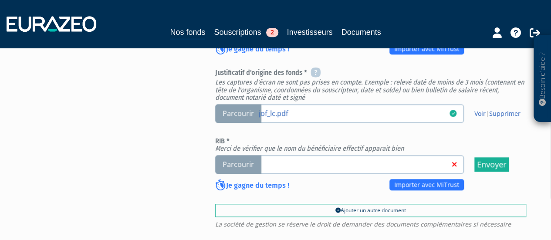
scroll to position [413, 0]
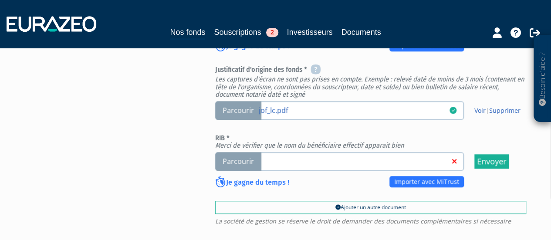
click at [247, 158] on span "Parcourir" at bounding box center [238, 161] width 46 height 19
click at [0, 0] on input "Parcourir" at bounding box center [0, 0] width 0 height 0
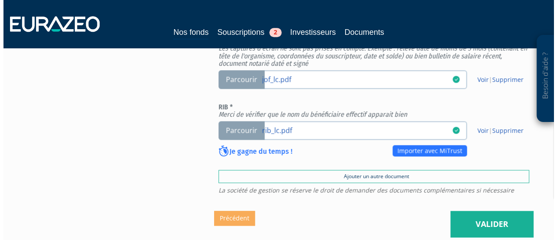
scroll to position [525, 0]
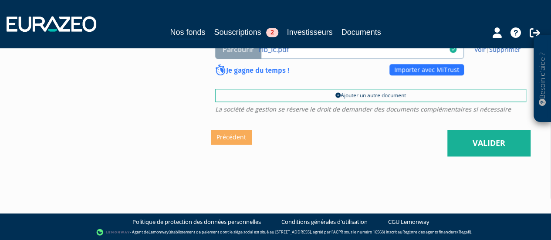
click at [468, 145] on link "Valider" at bounding box center [488, 143] width 83 height 27
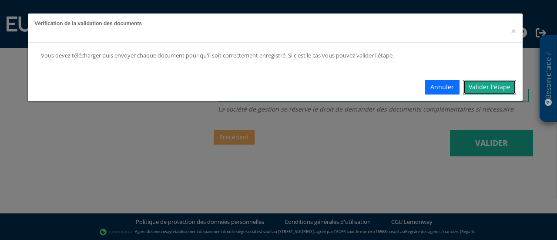
click at [485, 88] on link "Valider l'étape" at bounding box center [489, 87] width 53 height 15
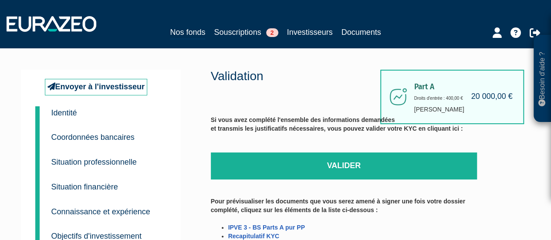
scroll to position [57, 0]
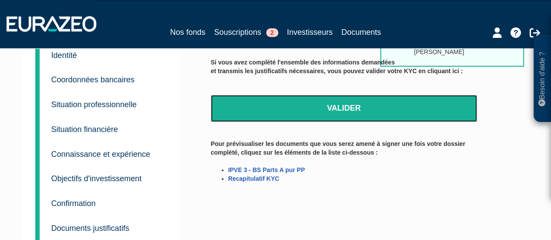
click at [413, 101] on link "Valider" at bounding box center [344, 108] width 267 height 27
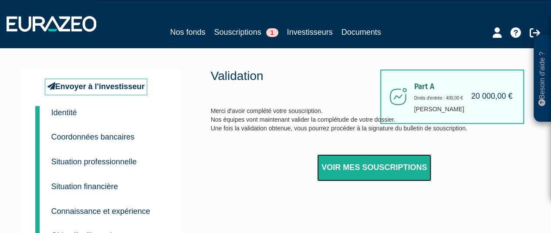
click at [350, 163] on link "Voir mes souscriptions" at bounding box center [374, 168] width 114 height 27
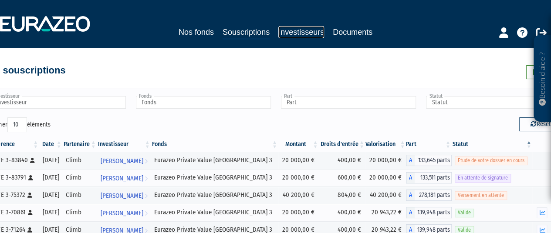
click at [307, 38] on link "Investisseurs" at bounding box center [301, 32] width 46 height 12
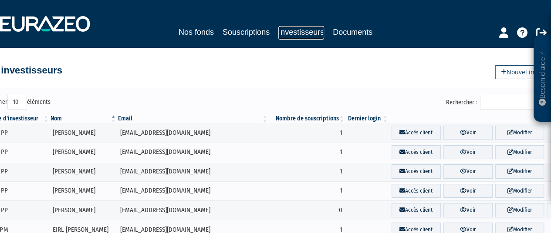
click at [299, 33] on link "Investisseurs" at bounding box center [301, 33] width 46 height 14
click at [515, 74] on link "Nouvel investisseur" at bounding box center [532, 72] width 74 height 14
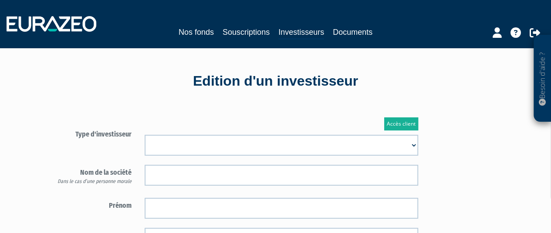
click at [210, 137] on select "Mr Mme Société" at bounding box center [282, 145] width 274 height 21
select select "3"
click at [145, 135] on select "Mr Mme Société" at bounding box center [282, 145] width 274 height 21
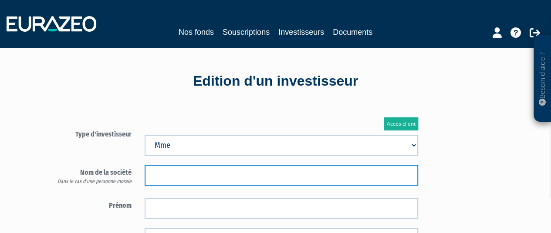
click at [194, 179] on input "text" at bounding box center [282, 175] width 274 height 21
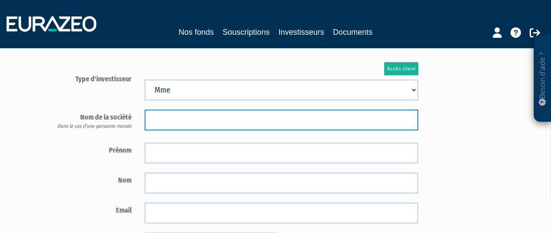
scroll to position [56, 0]
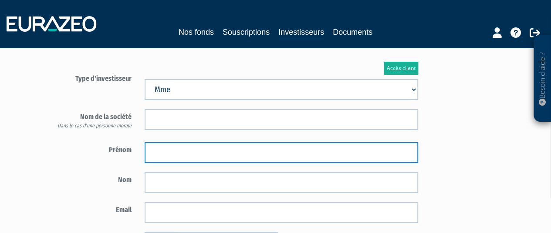
click at [185, 157] on input "text" at bounding box center [282, 152] width 274 height 21
type input "Emilie"
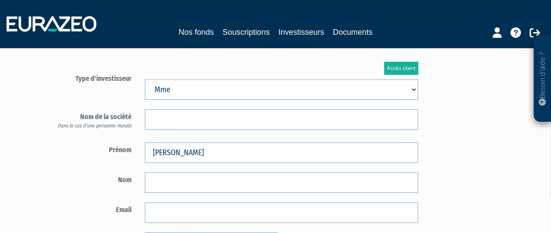
click at [111, 165] on form "Type d'investisseur Mr Mme Société" at bounding box center [234, 199] width 382 height 257
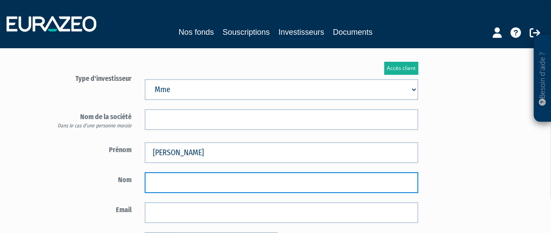
click at [165, 186] on input "text" at bounding box center [282, 182] width 274 height 21
click at [145, 182] on input "Colombo" at bounding box center [282, 182] width 274 height 21
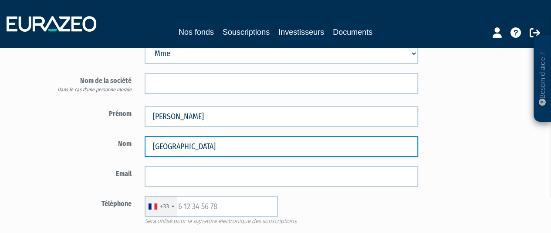
type input "Colombo"
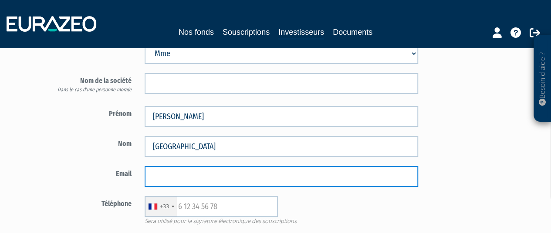
click at [153, 170] on input "email" at bounding box center [282, 176] width 274 height 21
paste input "emiliec98@msn.com"
type input "emiliec98@msn.com"
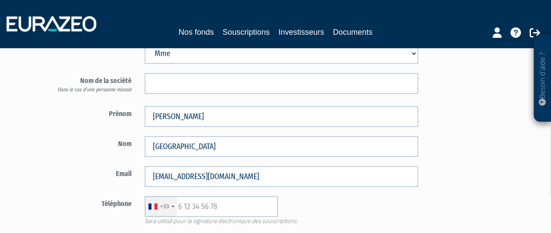
click at [96, 154] on div "Nom Colombo" at bounding box center [234, 146] width 382 height 21
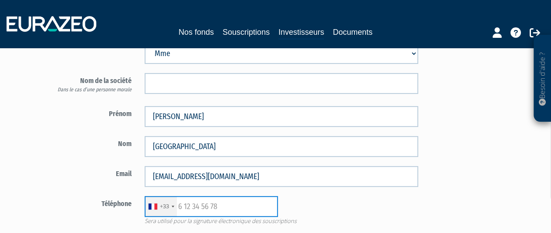
click at [231, 205] on input "text" at bounding box center [211, 206] width 133 height 21
paste input "658399861"
type input "658399861"
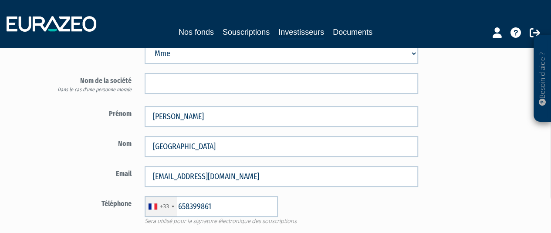
click at [107, 178] on label "Email" at bounding box center [90, 172] width 95 height 13
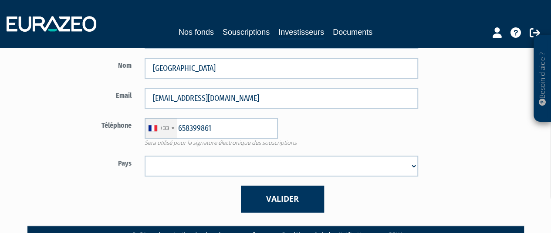
scroll to position [176, 0]
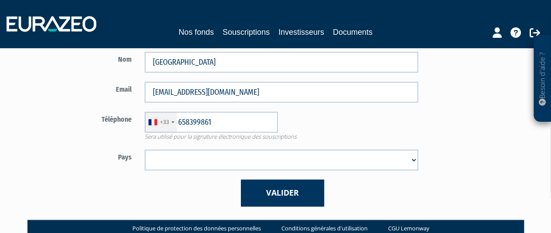
click at [172, 150] on select "Afghanistan Afrique du Sud Albanie Algérie Allemagne Andorre Angola Anguilla An…" at bounding box center [282, 160] width 274 height 21
select select "75"
click at [145, 150] on select "Afghanistan Afrique du Sud Albanie Algérie Allemagne Andorre Angola Anguilla An…" at bounding box center [282, 160] width 274 height 21
click at [313, 215] on div "Accès client Type d'investisseur Mr Mme Société Prénom Emilie Nom Colombo Email" at bounding box center [234, 74] width 382 height 292
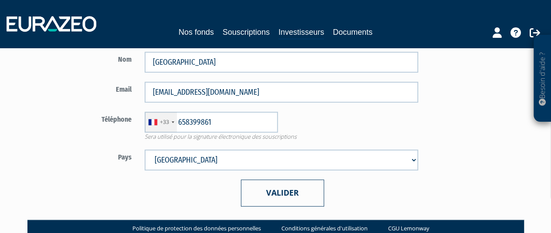
click at [303, 192] on button "Valider" at bounding box center [282, 193] width 83 height 27
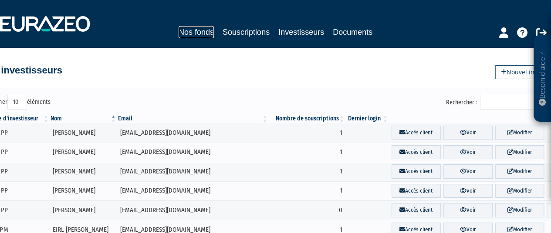
click at [191, 34] on link "Nos fonds" at bounding box center [196, 32] width 35 height 12
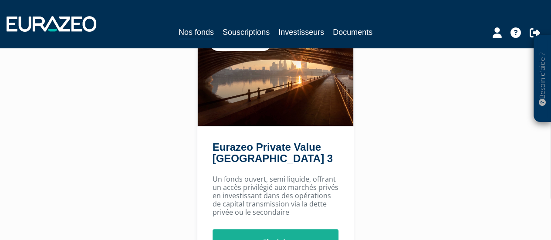
scroll to position [105, 0]
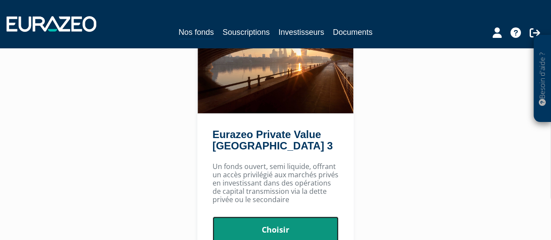
click at [277, 233] on link "Choisir" at bounding box center [276, 229] width 126 height 27
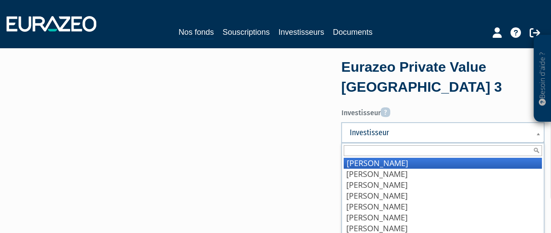
click at [421, 137] on span "Investisseur" at bounding box center [437, 133] width 176 height 10
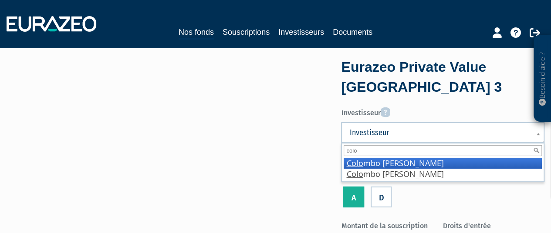
type input "colo"
click at [415, 161] on li "Colo mbo [PERSON_NAME]" at bounding box center [443, 163] width 198 height 11
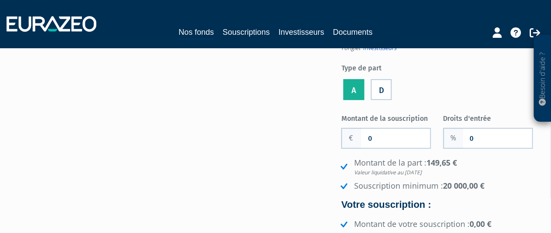
scroll to position [108, 0]
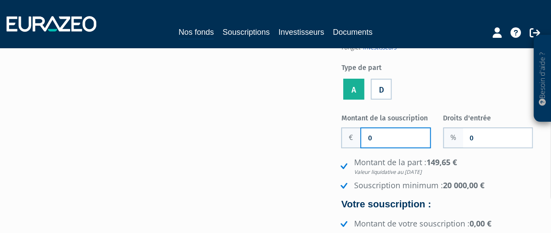
click at [391, 146] on input "0" at bounding box center [395, 137] width 69 height 19
type input "20 000"
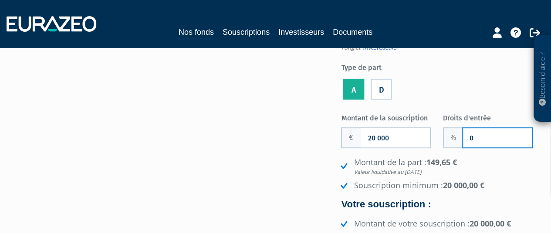
click at [467, 136] on input "0" at bounding box center [497, 137] width 69 height 19
type input "2"
click at [453, 96] on ul "A D" at bounding box center [442, 89] width 203 height 25
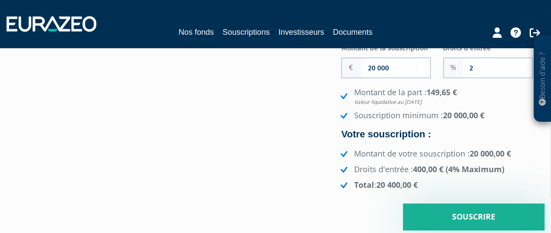
scroll to position [189, 0]
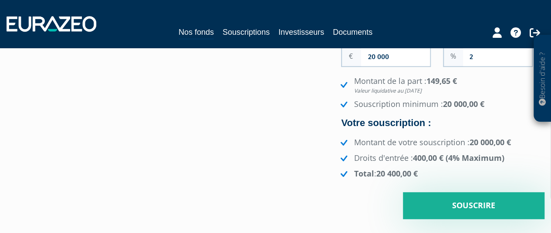
click at [446, 191] on div "Montant de la souscription 20 000 Nombre de parts 0 Droits d'entrée 2 149,65 €" at bounding box center [442, 124] width 203 height 190
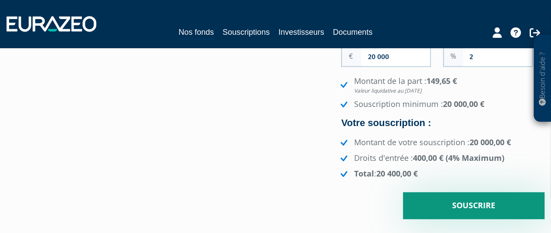
drag, startPoint x: 446, startPoint y: 191, endPoint x: 452, endPoint y: 198, distance: 8.9
click at [452, 198] on div "Montant de la souscription 20 000 Nombre de parts 0 Droits d'entrée 2 149,65 €" at bounding box center [442, 124] width 203 height 190
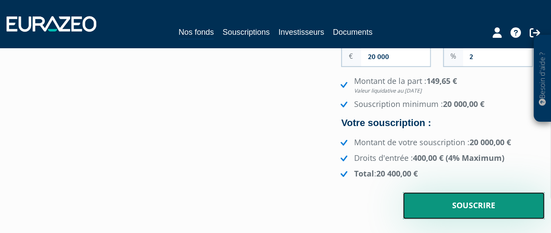
click at [456, 202] on input "Souscrire" at bounding box center [474, 206] width 142 height 27
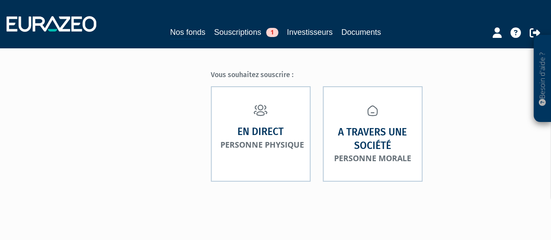
scroll to position [60, 0]
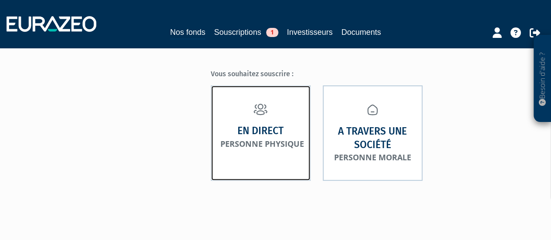
click at [303, 138] on small "Personne physique" at bounding box center [262, 143] width 84 height 10
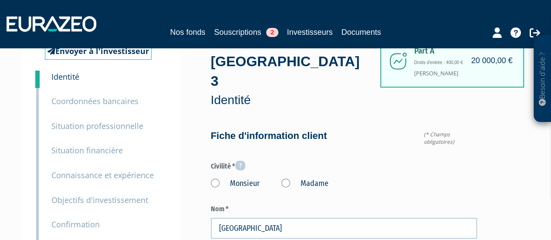
scroll to position [35, 0]
click at [288, 179] on label "Madame" at bounding box center [304, 184] width 47 height 11
click at [0, 0] on "Madame" at bounding box center [0, 0] width 0 height 0
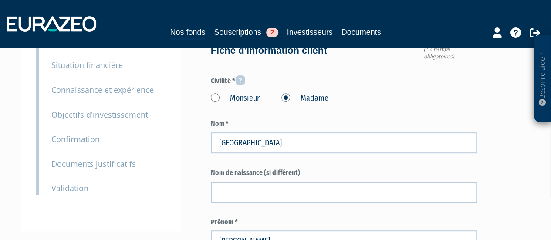
scroll to position [123, 0]
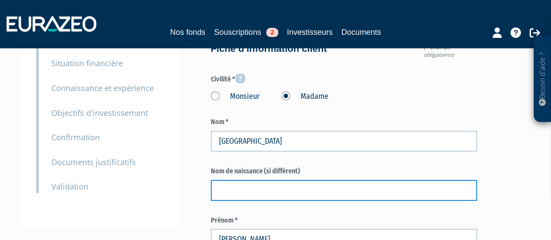
click at [288, 180] on input "text" at bounding box center [344, 190] width 267 height 21
type input "Colombo"
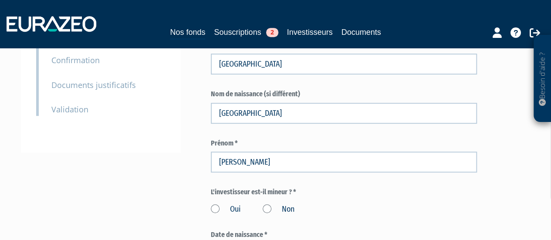
scroll to position [254, 0]
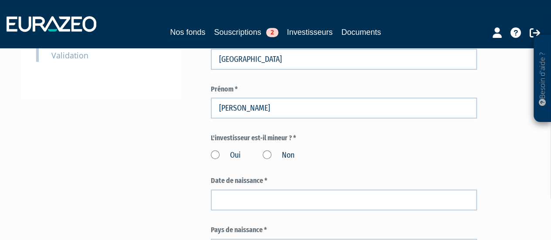
click at [267, 150] on label "Non" at bounding box center [279, 155] width 32 height 11
click at [0, 0] on input "Non" at bounding box center [0, 0] width 0 height 0
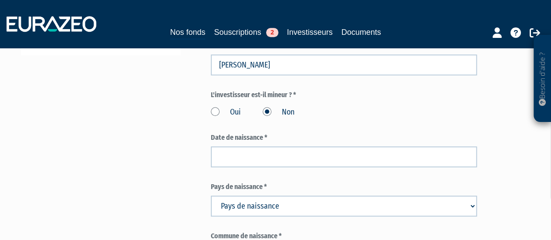
scroll to position [297, 0]
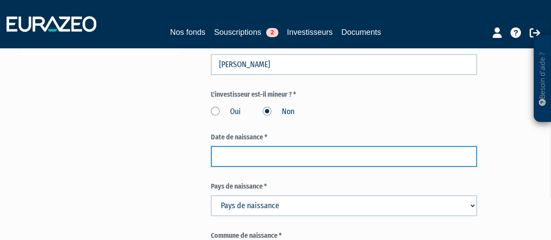
click at [254, 146] on input at bounding box center [344, 156] width 267 height 21
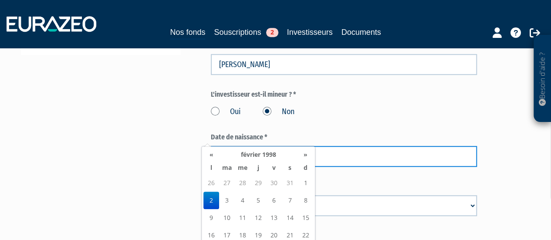
type input "02/02/1998"
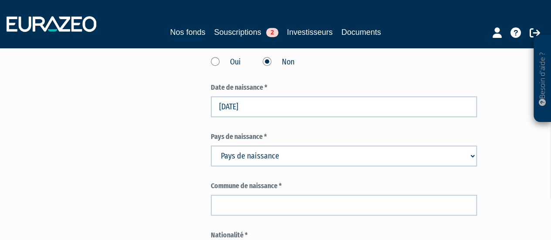
scroll to position [350, 0]
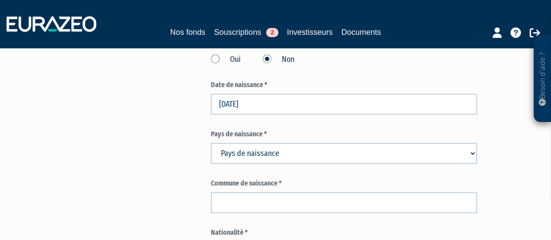
click at [243, 143] on select "Pays de naissance Afghanistan Afrique du Sud Albanie Algérie Allemagne Andorre" at bounding box center [344, 153] width 267 height 21
select select "75"
click at [211, 143] on select "Pays de naissance Afghanistan Afrique du Sud Albanie Algérie Allemagne Andorre" at bounding box center [344, 153] width 267 height 21
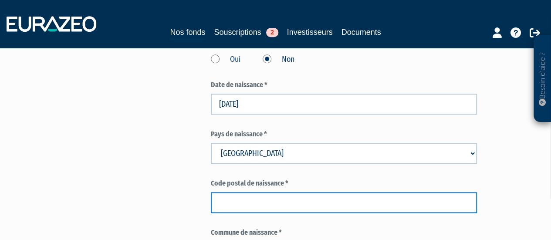
click at [240, 192] on input "text" at bounding box center [344, 202] width 267 height 21
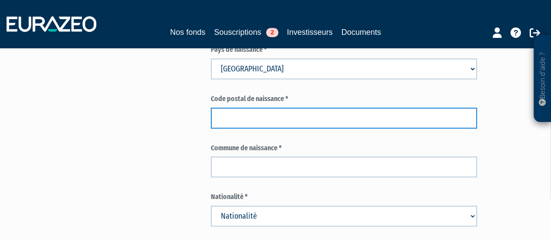
scroll to position [435, 0]
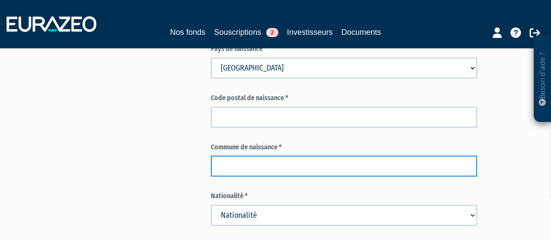
click at [240, 155] on input "text" at bounding box center [344, 165] width 267 height 21
paste input "SAINTE FOY LÈS LYON"
type input "SAINTE FOY LÈS LYON"
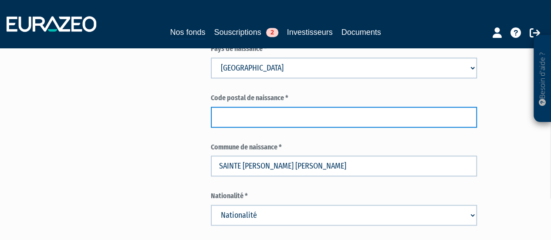
click at [253, 107] on input "text" at bounding box center [344, 117] width 267 height 21
paste input "69110"
type input "69110"
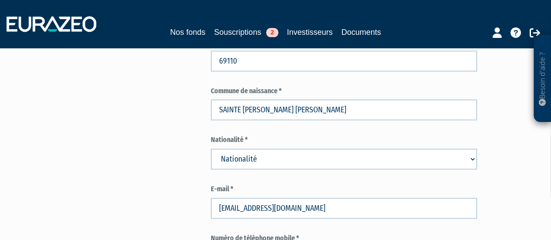
scroll to position [493, 0]
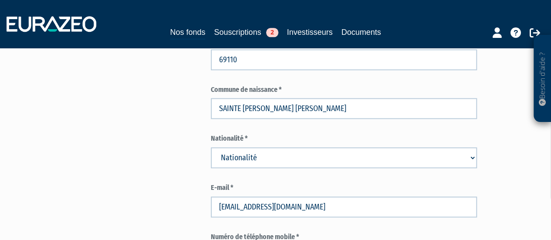
click at [247, 147] on select "Nationalité Afghanistan Afrique du Sud Albanie Algérie Allemagne Andorre" at bounding box center [344, 157] width 267 height 21
select select "75"
click at [211, 147] on select "Nationalité Afghanistan Afrique du Sud Albanie Algérie Allemagne Andorre" at bounding box center [344, 157] width 267 height 21
click at [176, 135] on div "Envoyer à l'investisseur 1 Identité 2 Coordonnées bancaires 3 Situation profess…" at bounding box center [275, 221] width 497 height 1288
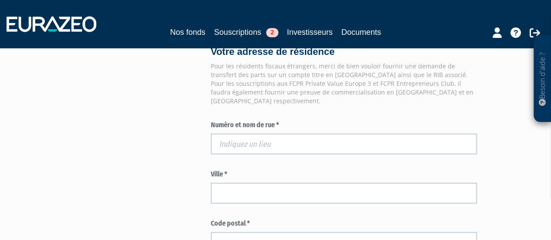
scroll to position [767, 0]
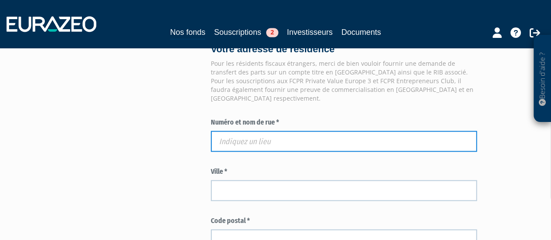
click at [272, 131] on input "text" at bounding box center [344, 141] width 267 height 21
click at [245, 131] on input "text" at bounding box center [344, 141] width 267 height 21
paste input "24 RUE JEAN LOUIS BARRAULT"
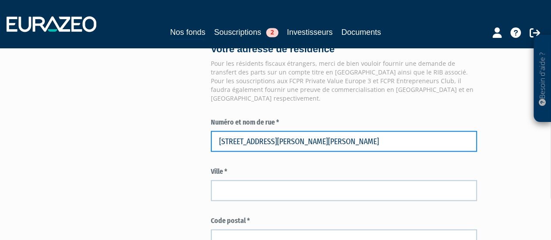
click at [319, 131] on input "24 RUE JEAN LOUIS BARRAULT" at bounding box center [344, 141] width 267 height 21
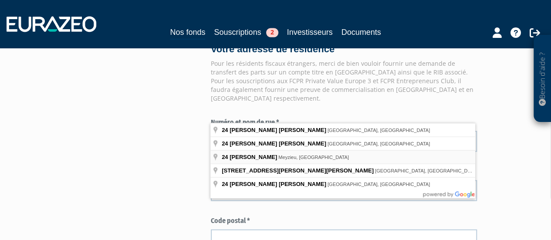
type input "24 Rue Jean-Louis Barrault, Meyzieu, France"
type input "Meyzieu"
type input "69330"
type input "24 Rue Jean-Louis Barrault"
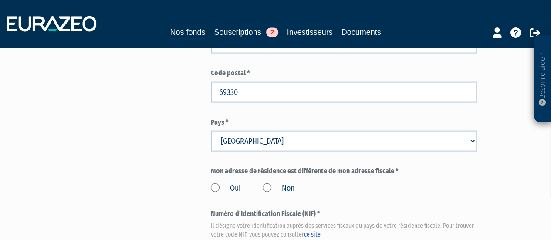
scroll to position [926, 0]
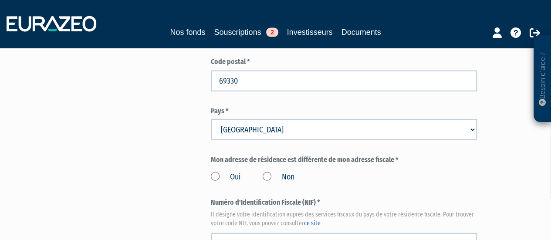
click at [264, 172] on label "Non" at bounding box center [279, 177] width 32 height 11
click at [0, 0] on input "Non" at bounding box center [0, 0] width 0 height 0
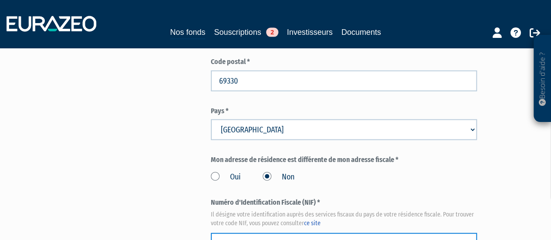
click at [240, 233] on input "text" at bounding box center [344, 243] width 267 height 21
paste input "30 30 158 841 381"
type input "30 30 158 841 381"
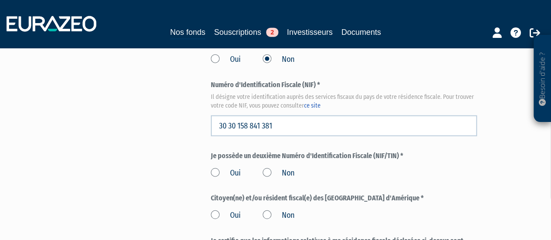
scroll to position [1058, 0]
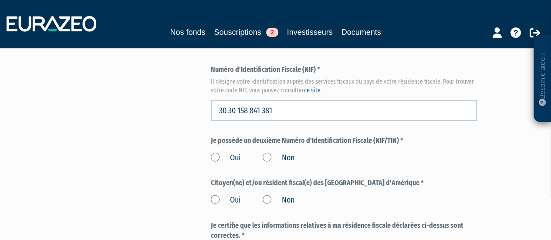
click at [272, 152] on label "Non" at bounding box center [279, 157] width 32 height 11
click at [0, 0] on input "Non" at bounding box center [0, 0] width 0 height 0
click at [267, 195] on label "Non" at bounding box center [279, 200] width 32 height 11
click at [0, 0] on input "Non" at bounding box center [0, 0] width 0 height 0
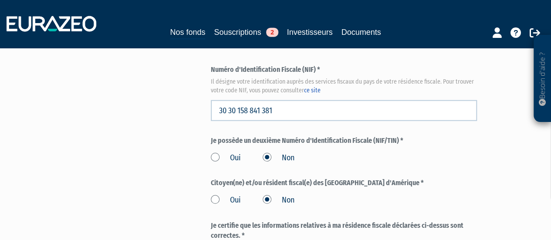
click at [0, 0] on input "checkbox" at bounding box center [0, 0] width 0 height 0
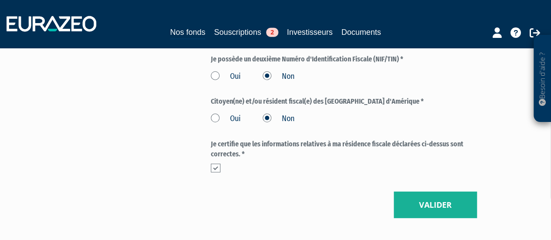
scroll to position [1140, 0]
click at [427, 191] on button "Valider" at bounding box center [435, 204] width 83 height 27
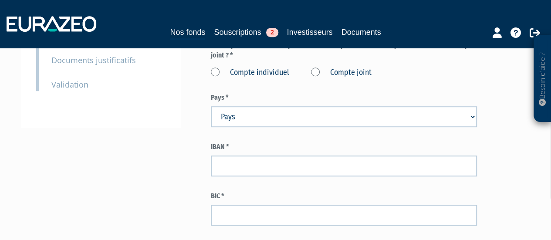
scroll to position [212, 0]
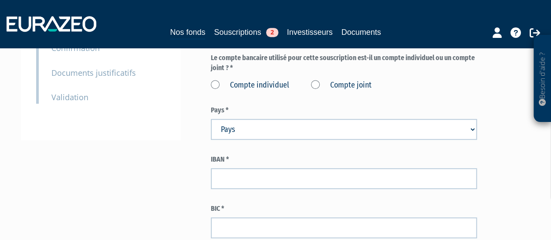
click at [212, 80] on label "Compte individuel" at bounding box center [250, 85] width 78 height 11
click at [0, 0] on individuel "Compte individuel" at bounding box center [0, 0] width 0 height 0
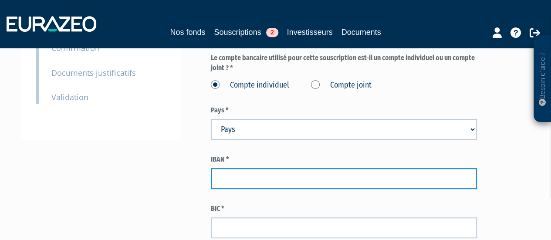
click at [245, 168] on input "text" at bounding box center [344, 178] width 267 height 21
paste input "[FINANCIAL_ID]"
type input "[FINANCIAL_ID]"
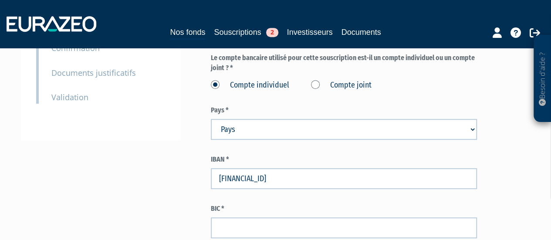
click at [198, 157] on div "Envoyer à l'investisseur 1 Identité 2 Coordonnées bancaires 3 Situation profess…" at bounding box center [275, 69] width 497 height 422
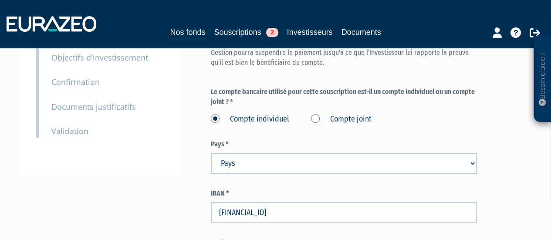
click at [268, 153] on select "Pays [GEOGRAPHIC_DATA] [GEOGRAPHIC_DATA] [GEOGRAPHIC_DATA] [GEOGRAPHIC_DATA] [G…" at bounding box center [344, 163] width 267 height 21
select select "75"
click at [211, 153] on select "Pays [GEOGRAPHIC_DATA] [GEOGRAPHIC_DATA] [GEOGRAPHIC_DATA] [GEOGRAPHIC_DATA] [G…" at bounding box center [344, 163] width 267 height 21
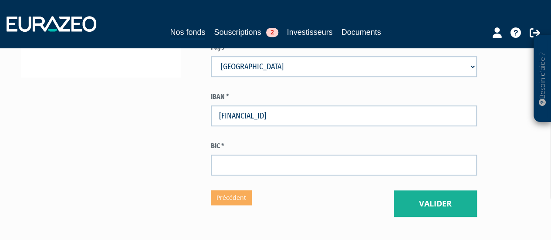
scroll to position [274, 0]
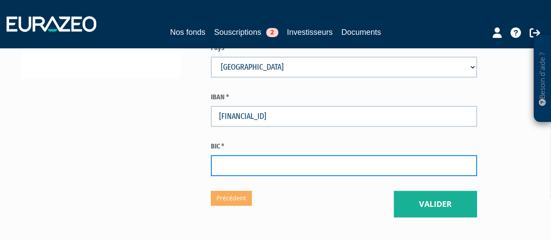
click at [245, 155] on input "text" at bounding box center [344, 165] width 267 height 21
paste input "[SWIFT_CODE]"
type input "[SWIFT_CODE]"
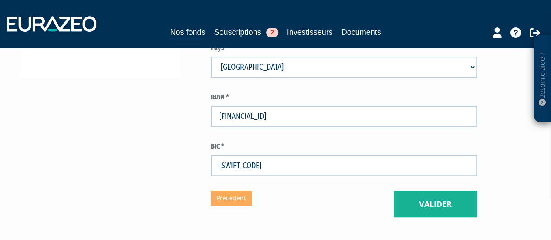
click at [183, 140] on div "Envoyer à l'investisseur 1 Identité 2 Coordonnées bancaires 3 Situation profess…" at bounding box center [275, 6] width 497 height 422
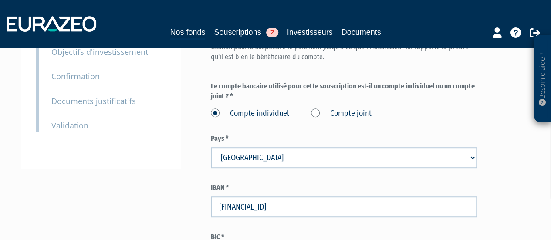
scroll to position [316, 0]
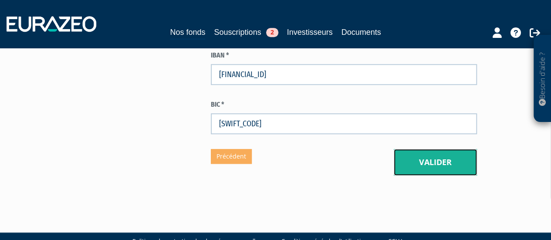
click at [410, 149] on button "Valider" at bounding box center [435, 162] width 83 height 27
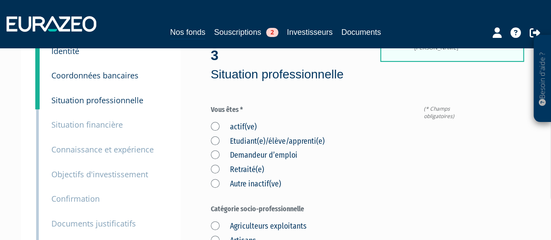
scroll to position [62, 0]
click at [213, 121] on label "actif(ve)" at bounding box center [234, 126] width 46 height 11
click at [0, 0] on input "actif(ve)" at bounding box center [0, 0] width 0 height 0
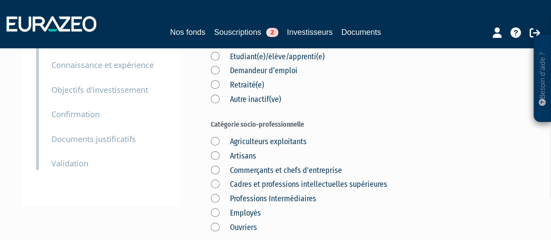
scroll to position [147, 0]
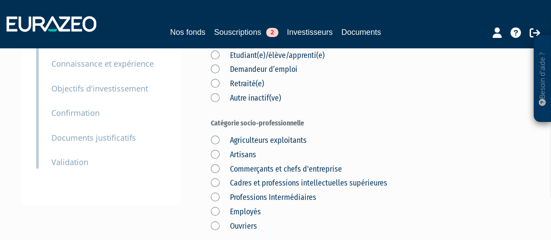
click at [217, 178] on label "Cadres et professions intellectuelles supérieures" at bounding box center [299, 183] width 176 height 11
click at [0, 0] on supérieures "Cadres et professions intellectuelles supérieures" at bounding box center [0, 0] width 0 height 0
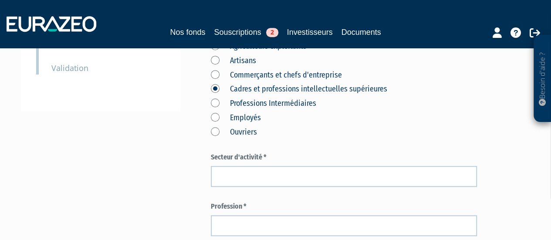
scroll to position [242, 0]
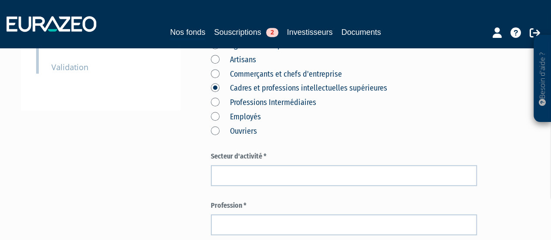
click at [240, 168] on form "(* Champs obligatoires) Vous êtes * actif(ve) Etudiant(e)/élève/apprenti(e) Dem…" at bounding box center [344, 221] width 267 height 595
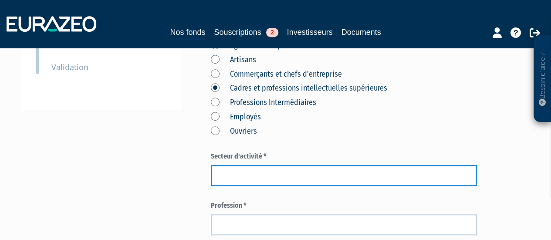
click at [238, 165] on input "text" at bounding box center [344, 175] width 267 height 21
type input "Ingénieur d'affaire"
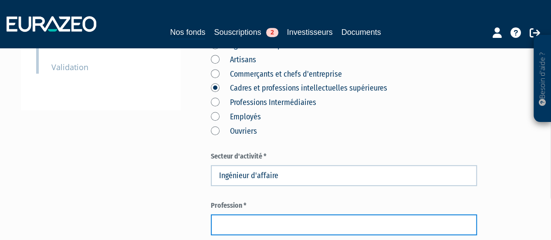
click at [236, 214] on input "text" at bounding box center [344, 224] width 267 height 21
type input "Industrie"
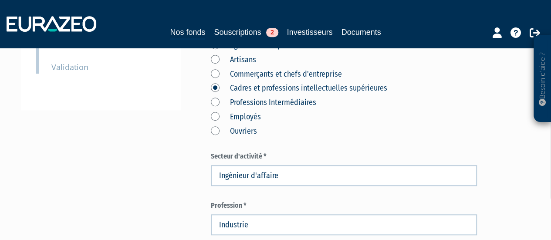
click at [219, 201] on label "Profession *" at bounding box center [344, 206] width 267 height 10
click at [208, 182] on div "Envoyer à l'investisseur 1 Identité 2 Coordonnées bancaires 3 Situation profess…" at bounding box center [275, 195] width 497 height 734
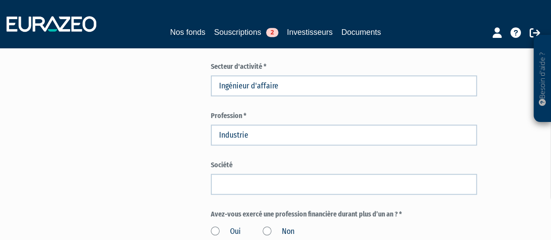
scroll to position [332, 0]
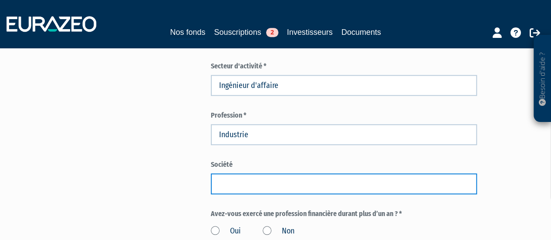
click at [230, 173] on input "text" at bounding box center [344, 183] width 267 height 21
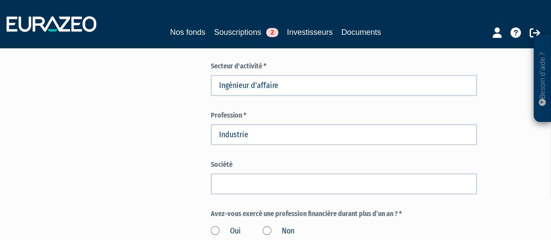
click at [180, 153] on div "Envoyer à l'investisseur 1 Identité 2 Coordonnées bancaires 3 Situation profess…" at bounding box center [275, 104] width 497 height 734
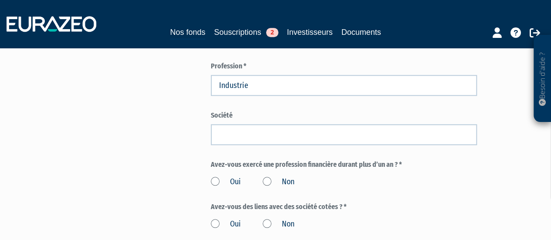
scroll to position [387, 0]
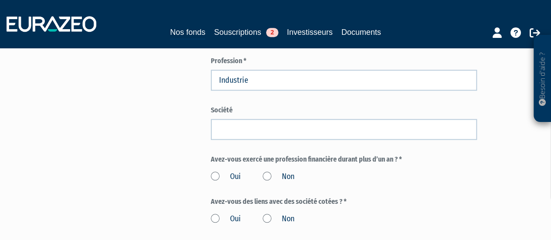
click at [264, 171] on label "Non" at bounding box center [279, 176] width 32 height 11
click at [0, 0] on input "Non" at bounding box center [0, 0] width 0 height 0
click at [267, 213] on label "Non" at bounding box center [279, 218] width 32 height 11
click at [0, 0] on input "Non" at bounding box center [0, 0] width 0 height 0
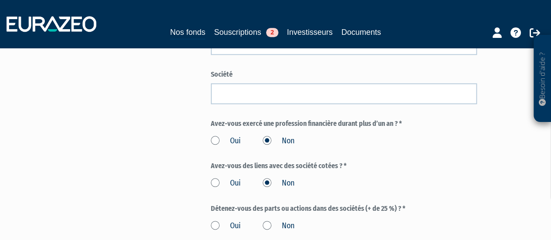
scroll to position [423, 0]
click at [267, 220] on label "Non" at bounding box center [279, 225] width 32 height 11
click at [0, 0] on input "Non" at bounding box center [0, 0] width 0 height 0
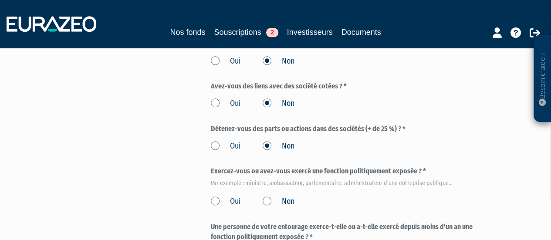
scroll to position [503, 0]
click at [271, 196] on label "Non" at bounding box center [279, 201] width 32 height 11
click at [0, 0] on input "Non" at bounding box center [0, 0] width 0 height 0
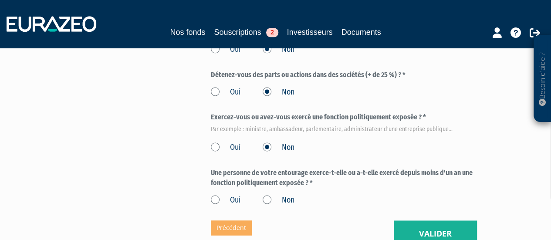
scroll to position [557, 0]
click at [271, 194] on label "Non" at bounding box center [279, 199] width 32 height 11
click at [0, 0] on input "Non" at bounding box center [0, 0] width 0 height 0
click at [410, 220] on button "Valider" at bounding box center [435, 233] width 83 height 27
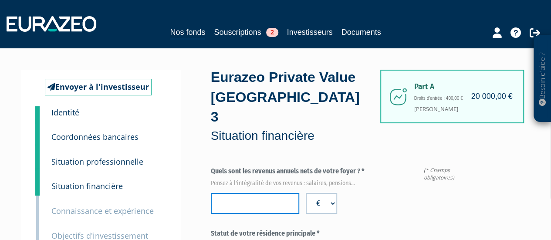
click at [269, 193] on input "number" at bounding box center [255, 203] width 89 height 21
type input "80000"
click at [229, 166] on label "Quels sont les revenus annuels nets de votre foyer ? * Pensez à l'intégralité d…" at bounding box center [344, 175] width 267 height 19
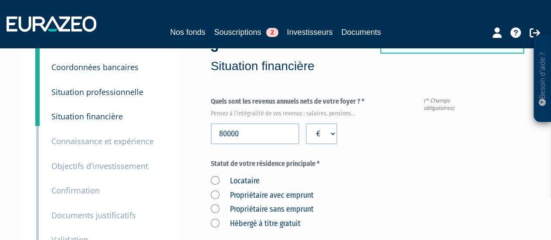
scroll to position [86, 0]
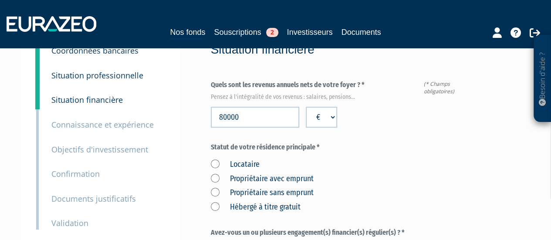
click at [239, 173] on label "Propriétaire avec emprunt" at bounding box center [262, 178] width 103 height 11
click at [0, 0] on emprunt "Propriétaire avec emprunt" at bounding box center [0, 0] width 0 height 0
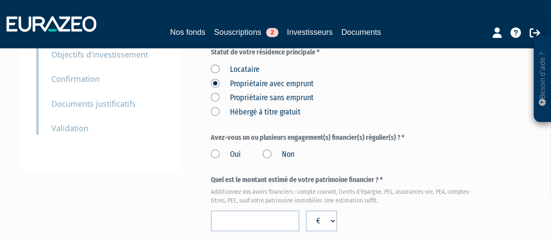
scroll to position [183, 0]
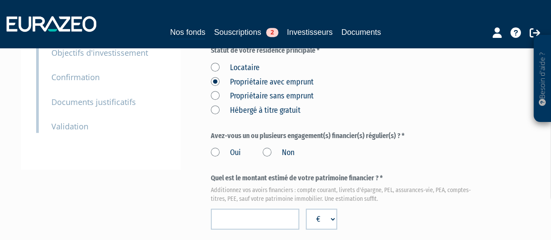
click at [213, 147] on label "Oui" at bounding box center [226, 152] width 30 height 11
click at [0, 0] on input "Oui" at bounding box center [0, 0] width 0 height 0
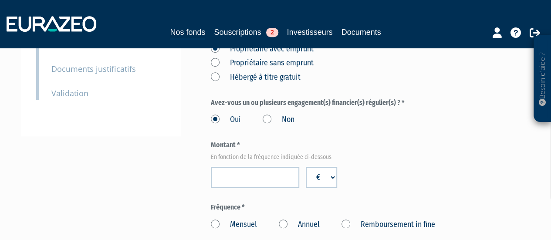
scroll to position [216, 0]
click at [251, 166] on input "number" at bounding box center [255, 176] width 89 height 21
type input "750"
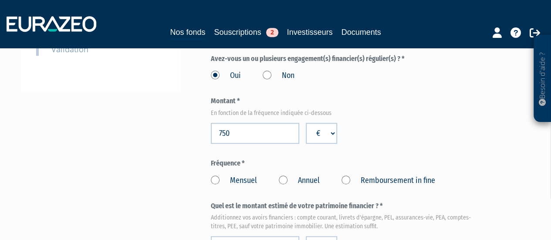
scroll to position [260, 0]
click at [223, 175] on label "Mensuel" at bounding box center [234, 180] width 46 height 11
click at [0, 0] on input "Mensuel" at bounding box center [0, 0] width 0 height 0
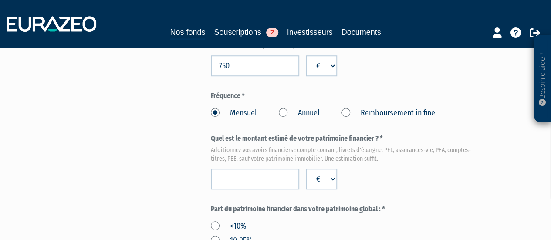
scroll to position [330, 0]
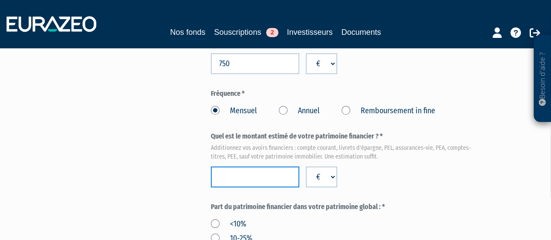
click at [230, 166] on input "number" at bounding box center [255, 176] width 89 height 21
type input "60000"
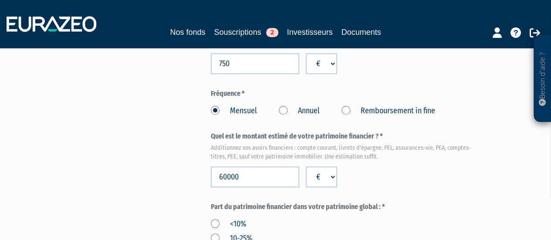
click at [188, 148] on div "Envoyer à l'investisseur 1 Identité 2 Coordonnées bancaires 3 Situation profess…" at bounding box center [275, 179] width 497 height 879
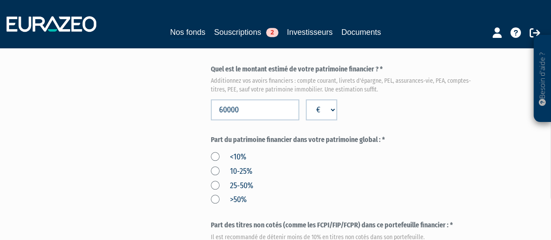
scroll to position [440, 0]
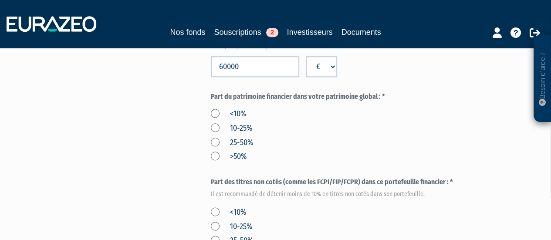
click at [218, 123] on label "10-25%" at bounding box center [231, 128] width 41 height 11
click at [0, 0] on input "10-25%" at bounding box center [0, 0] width 0 height 0
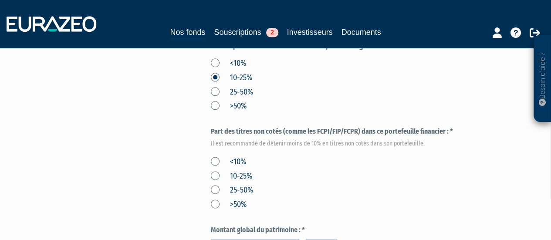
click at [217, 156] on label "<10%" at bounding box center [228, 161] width 35 height 11
click at [0, 0] on input "<10%" at bounding box center [0, 0] width 0 height 0
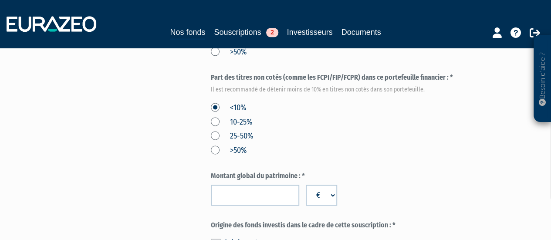
click at [236, 171] on div "Montant global du patrimoine : * € $ £" at bounding box center [344, 188] width 267 height 34
click at [239, 185] on input "number" at bounding box center [255, 195] width 89 height 21
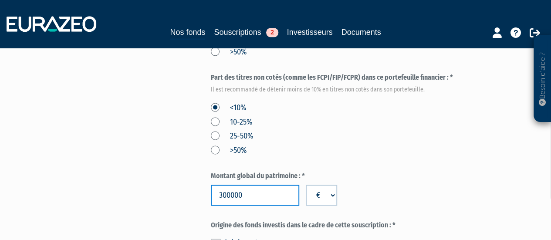
click at [233, 185] on input "300000" at bounding box center [255, 195] width 89 height 21
type input "300000"
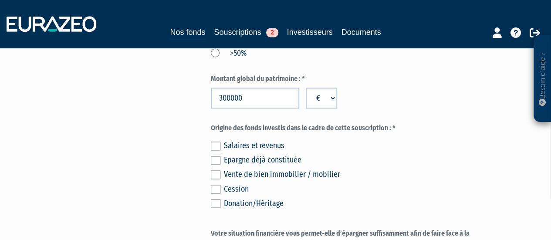
scroll to position [642, 0]
click at [216, 141] on label at bounding box center [216, 145] width 10 height 9
click at [0, 0] on input "checkbox" at bounding box center [0, 0] width 0 height 0
click at [214, 155] on label at bounding box center [216, 159] width 10 height 9
click at [0, 0] on input "checkbox" at bounding box center [0, 0] width 0 height 0
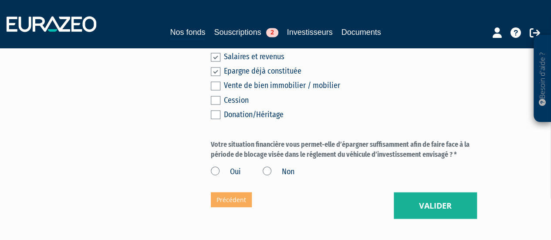
scroll to position [731, 0]
click at [216, 166] on label "Oui" at bounding box center [226, 171] width 30 height 11
click at [0, 0] on input "Oui" at bounding box center [0, 0] width 0 height 0
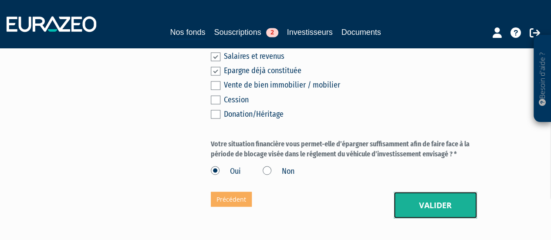
click at [414, 192] on button "Valider" at bounding box center [435, 205] width 83 height 27
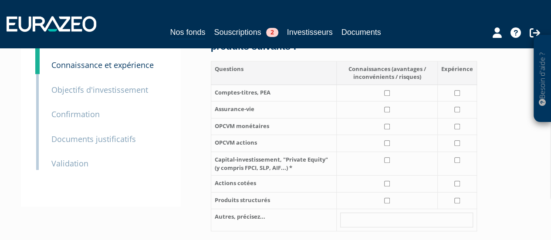
scroll to position [145, 0]
click at [388, 91] on input "checkbox" at bounding box center [387, 94] width 6 height 6
checkbox input "true"
click at [389, 107] on input "checkbox" at bounding box center [387, 110] width 6 height 6
checkbox input "true"
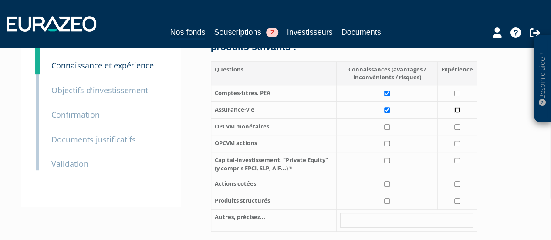
click at [458, 107] on input "checkbox" at bounding box center [457, 110] width 6 height 6
checkbox input "true"
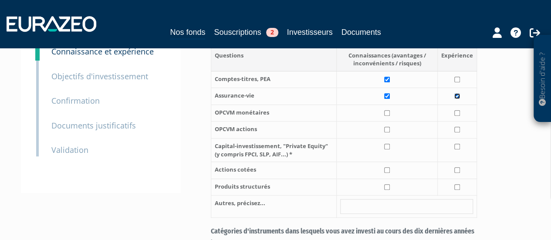
scroll to position [162, 0]
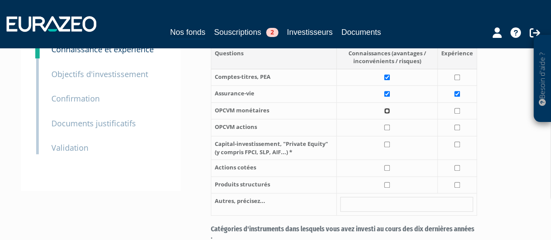
click at [388, 108] on input "checkbox" at bounding box center [387, 111] width 6 height 6
checkbox input "true"
click at [388, 125] on input "checkbox" at bounding box center [387, 128] width 6 height 6
checkbox input "true"
click at [388, 142] on input "checkbox" at bounding box center [387, 145] width 6 height 6
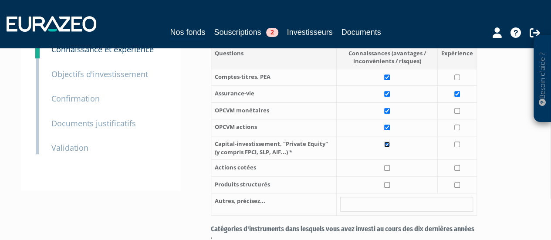
checkbox input "true"
click at [387, 165] on input "checkbox" at bounding box center [387, 168] width 6 height 6
checkbox input "true"
click at [456, 165] on input "checkbox" at bounding box center [457, 168] width 6 height 6
checkbox input "true"
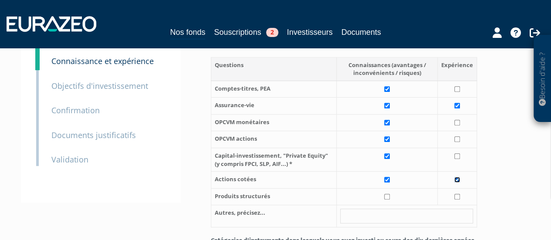
scroll to position [143, 0]
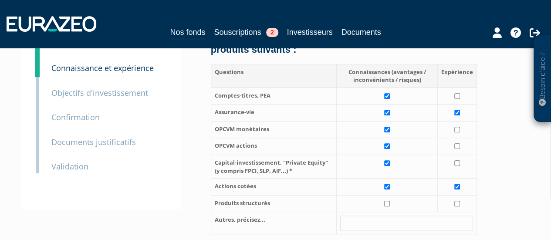
click at [456, 88] on td at bounding box center [457, 96] width 39 height 17
checkbox input "true"
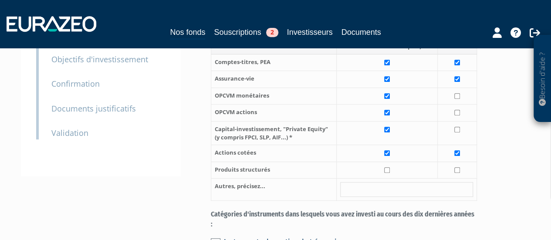
scroll to position [177, 0]
click at [388, 167] on input "checkbox" at bounding box center [387, 170] width 6 height 6
checkbox input "true"
click at [459, 167] on input "checkbox" at bounding box center [457, 170] width 6 height 6
checkbox input "true"
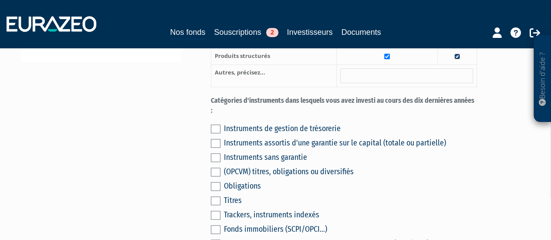
scroll to position [293, 0]
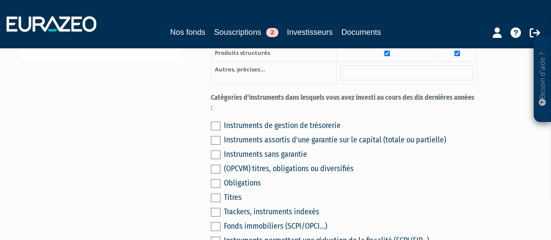
click at [216, 122] on label at bounding box center [216, 126] width 10 height 9
click at [0, 0] on input "checkbox" at bounding box center [0, 0] width 0 height 0
click at [215, 136] on label at bounding box center [216, 140] width 10 height 9
click at [0, 0] on input "checkbox" at bounding box center [0, 0] width 0 height 0
click at [216, 150] on label at bounding box center [216, 154] width 10 height 9
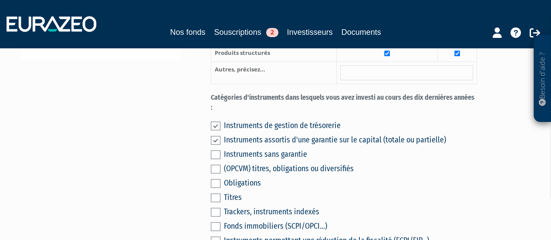
click at [0, 0] on input "checkbox" at bounding box center [0, 0] width 0 height 0
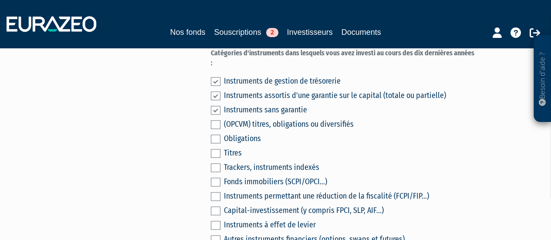
scroll to position [338, 0]
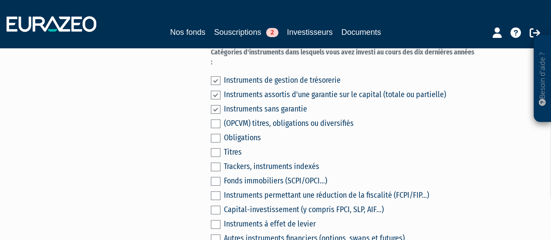
click at [215, 134] on label at bounding box center [216, 138] width 10 height 9
click at [0, 0] on input "checkbox" at bounding box center [0, 0] width 0 height 0
click at [216, 148] on label at bounding box center [216, 152] width 10 height 9
click at [0, 0] on input "checkbox" at bounding box center [0, 0] width 0 height 0
click at [216, 140] on div "Instruments de gestion de trésorerie Instruments assortis d'une garantie sur le…" at bounding box center [344, 158] width 267 height 172
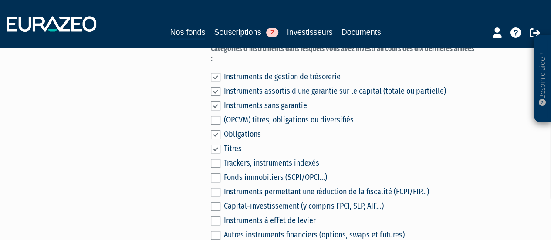
scroll to position [341, 0]
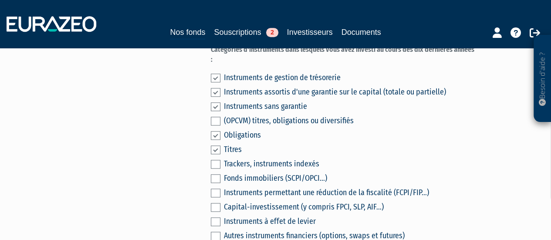
click at [217, 160] on label at bounding box center [216, 164] width 10 height 9
click at [0, 0] on input "checkbox" at bounding box center [0, 0] width 0 height 0
click at [216, 174] on label at bounding box center [216, 178] width 10 height 9
click at [0, 0] on input "checkbox" at bounding box center [0, 0] width 0 height 0
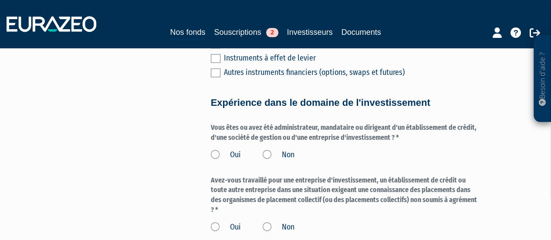
scroll to position [509, 0]
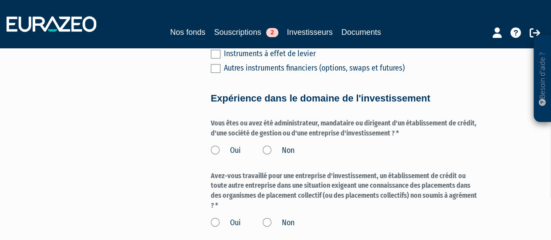
click at [270, 145] on label "Non" at bounding box center [279, 150] width 32 height 11
click at [0, 0] on input "Non" at bounding box center [0, 0] width 0 height 0
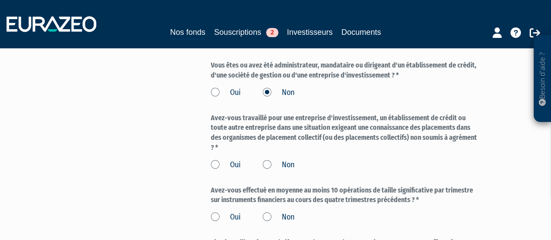
click at [268, 159] on label "Non" at bounding box center [279, 164] width 32 height 11
click at [0, 0] on input "Non" at bounding box center [0, 0] width 0 height 0
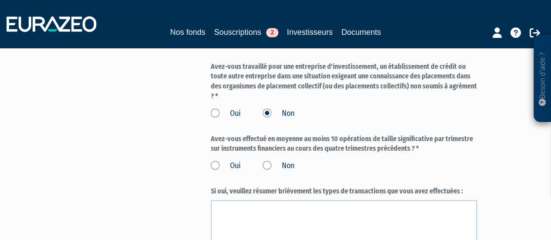
scroll to position [619, 0]
click at [269, 159] on label "Non" at bounding box center [279, 164] width 32 height 11
click at [0, 0] on input "Non" at bounding box center [0, 0] width 0 height 0
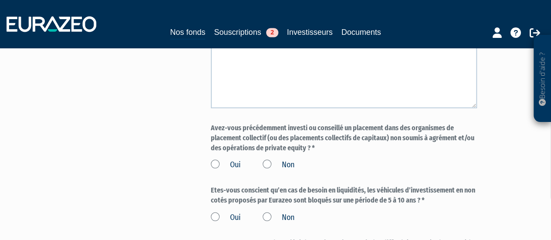
scroll to position [771, 0]
click at [270, 159] on label "Non" at bounding box center [279, 164] width 32 height 11
click at [0, 0] on input "Non" at bounding box center [0, 0] width 0 height 0
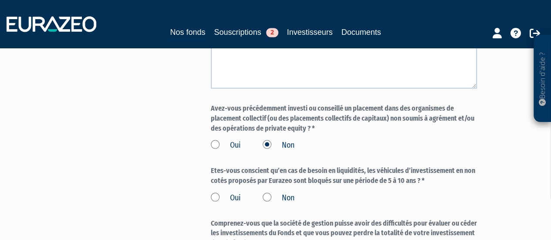
scroll to position [796, 0]
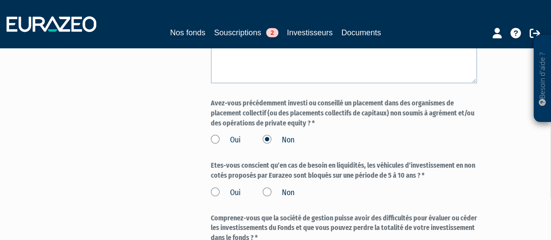
click at [215, 187] on label "Oui" at bounding box center [226, 192] width 30 height 11
click at [0, 0] on input "Oui" at bounding box center [0, 0] width 0 height 0
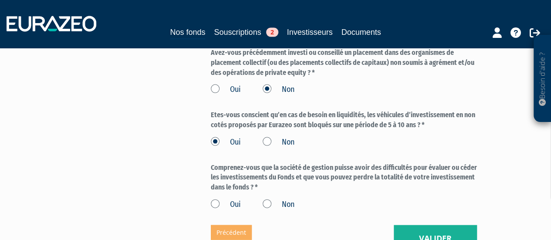
scroll to position [846, 0]
click at [215, 199] on label "Oui" at bounding box center [226, 204] width 30 height 11
click at [0, 0] on input "Oui" at bounding box center [0, 0] width 0 height 0
click at [475, 225] on button "Valider" at bounding box center [435, 238] width 83 height 27
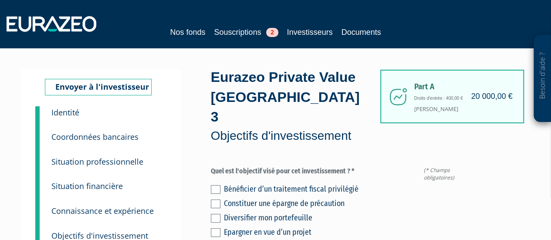
scroll to position [44, 0]
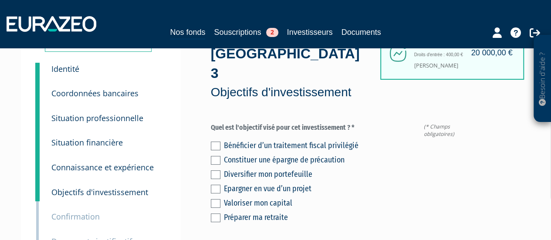
click at [216, 170] on label at bounding box center [216, 174] width 10 height 9
click at [0, 0] on input "checkbox" at bounding box center [0, 0] width 0 height 0
click at [217, 199] on label at bounding box center [216, 203] width 10 height 9
click at [0, 0] on input "checkbox" at bounding box center [0, 0] width 0 height 0
click at [319, 197] on div "Valoriser mon capital" at bounding box center [350, 203] width 253 height 12
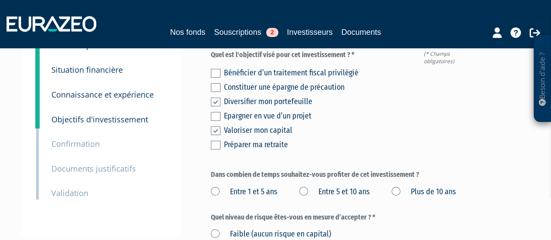
scroll to position [117, 0]
click at [311, 186] on label "Entre 5 et 10 ans" at bounding box center [334, 191] width 71 height 11
click at [0, 0] on ans "Entre 5 et 10 ans" at bounding box center [0, 0] width 0 height 0
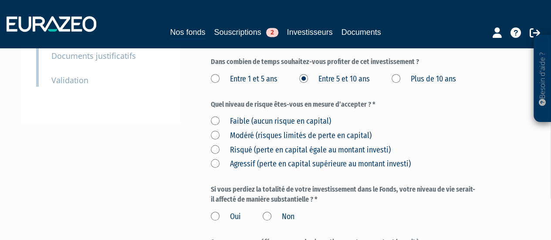
scroll to position [230, 0]
click at [222, 144] on label "Risqué (perte en capital égale au montant investi)" at bounding box center [301, 149] width 180 height 11
click at [0, 0] on investi\) "Risqué (perte en capital égale au montant investi)" at bounding box center [0, 0] width 0 height 0
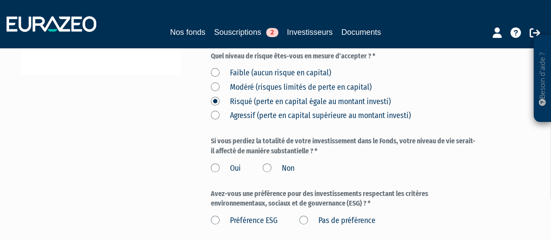
scroll to position [280, 0]
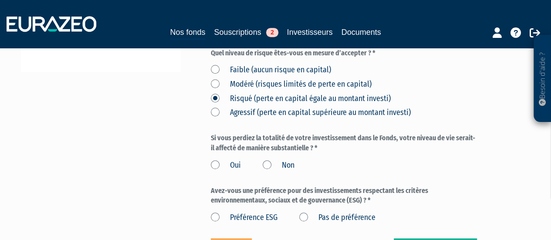
click at [266, 160] on label "Non" at bounding box center [279, 165] width 32 height 11
click at [0, 0] on input "Non" at bounding box center [0, 0] width 0 height 0
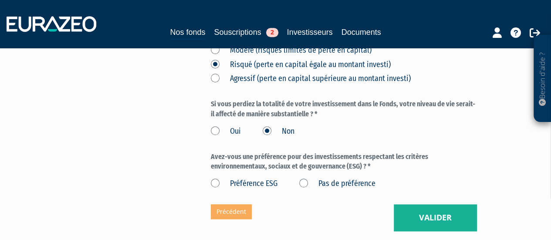
click at [301, 178] on label "Pas de préférence" at bounding box center [337, 183] width 76 height 11
click at [0, 0] on préférence "Pas de préférence" at bounding box center [0, 0] width 0 height 0
click at [426, 204] on button "Valider" at bounding box center [435, 217] width 83 height 27
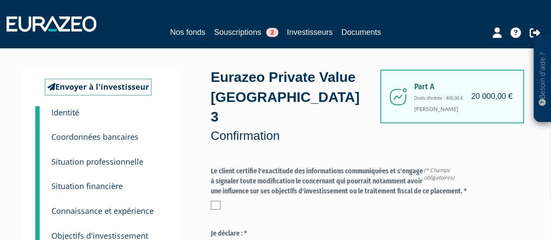
scroll to position [72, 0]
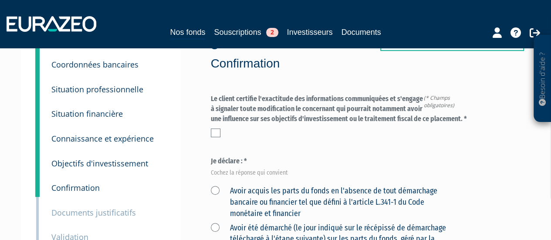
click at [220, 128] on div at bounding box center [344, 132] width 267 height 9
click at [211, 128] on label at bounding box center [216, 132] width 10 height 9
click at [0, 0] on input "checkbox" at bounding box center [0, 0] width 0 height 0
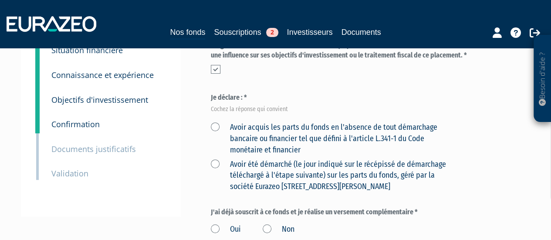
scroll to position [137, 0]
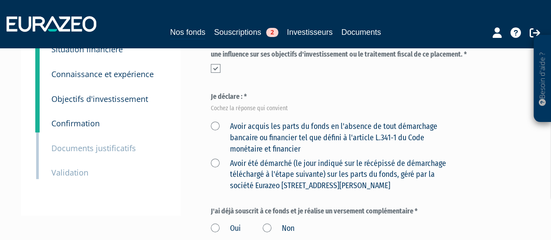
click at [217, 121] on label "Avoir acquis les parts du fonds en l'absence de tout démarchage bancaire ou fin…" at bounding box center [334, 138] width 246 height 34
click at [0, 0] on financier "Avoir acquis les parts du fonds en l'absence de tout démarchage bancaire ou fin…" at bounding box center [0, 0] width 0 height 0
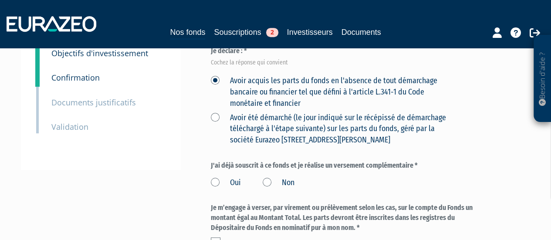
scroll to position [187, 0]
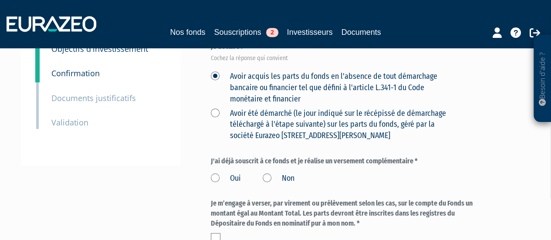
click at [265, 173] on label "Non" at bounding box center [279, 178] width 32 height 11
click at [0, 0] on input "Non" at bounding box center [0, 0] width 0 height 0
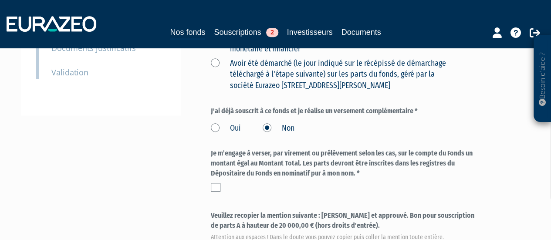
click at [215, 161] on div "Je m’engage à verser, par virement ou prélèvement selon les cas, sur le compte …" at bounding box center [344, 170] width 267 height 43
click at [215, 183] on label at bounding box center [216, 187] width 10 height 9
click at [0, 0] on input "checkbox" at bounding box center [0, 0] width 0 height 0
drag, startPoint x: 348, startPoint y: 203, endPoint x: 321, endPoint y: 196, distance: 28.3
click at [321, 211] on label "Veuillez recopier la mention suivante : Lu et approuvé. Bon pour souscription d…" at bounding box center [344, 225] width 267 height 29
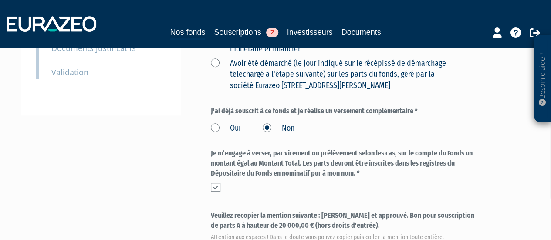
copy label "Lu et approuvé. Bon pour souscription de parts A à hauteur de 20 000,00 € (hors…"
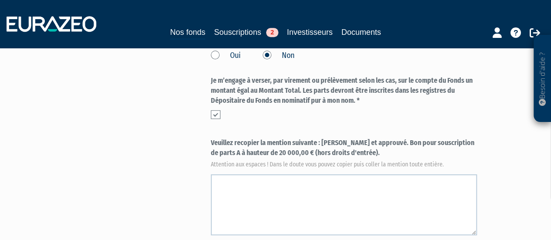
scroll to position [306, 0]
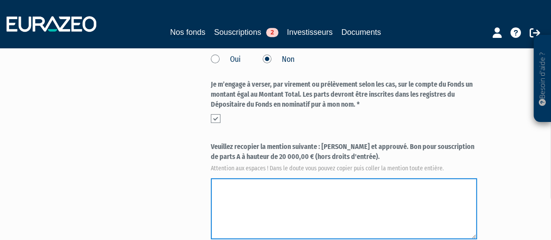
click at [315, 178] on textarea at bounding box center [344, 208] width 267 height 61
paste textarea "Lu et approuvé. Bon pour souscription de parts A à hauteur de 20 000,00 € (hors…"
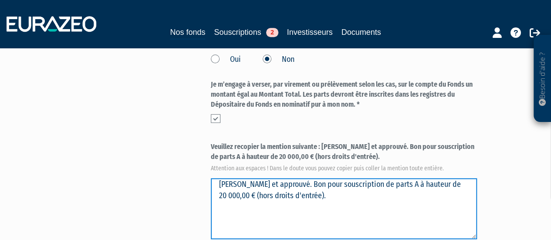
type textarea "Lu et approuvé. Bon pour souscription de parts A à hauteur de 20 000,00 € (hors…"
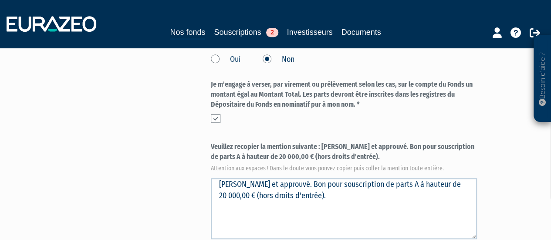
click at [191, 174] on div "Envoyer à l'investisseur 1 Identité 2 Coordonnées bancaires 3 Situation profess…" at bounding box center [275, 75] width 497 height 622
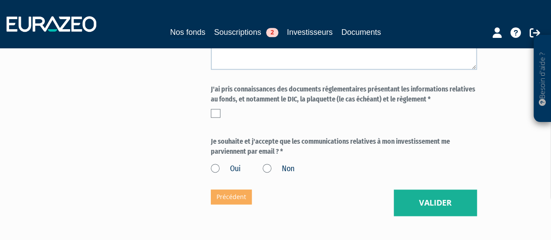
scroll to position [476, 0]
click at [213, 108] on label at bounding box center [216, 112] width 10 height 9
click at [0, 0] on input "checkbox" at bounding box center [0, 0] width 0 height 0
click at [213, 163] on label "Oui" at bounding box center [226, 168] width 30 height 11
click at [0, 0] on input "Oui" at bounding box center [0, 0] width 0 height 0
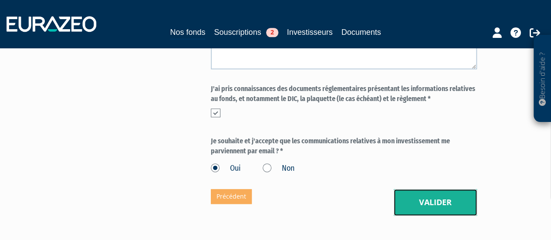
click at [440, 189] on button "Valider" at bounding box center [435, 202] width 83 height 27
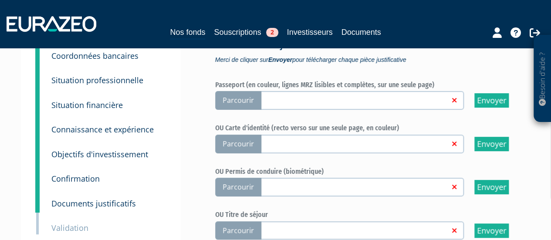
scroll to position [105, 0]
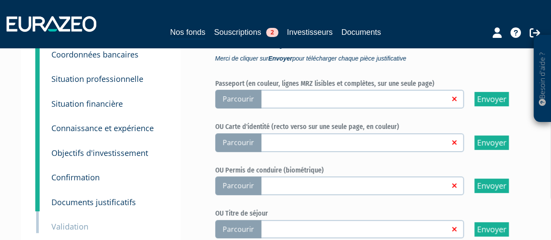
click at [255, 139] on span "Parcourir" at bounding box center [238, 142] width 46 height 19
click at [0, 0] on input "Parcourir" at bounding box center [0, 0] width 0 height 0
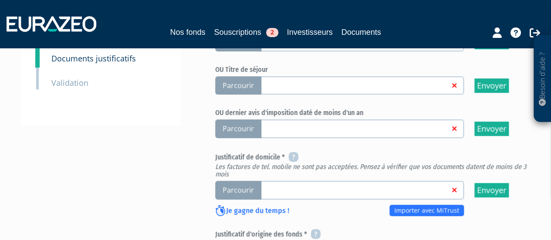
scroll to position [250, 0]
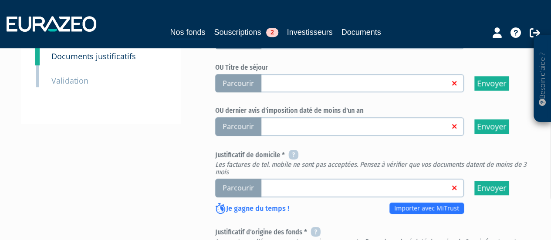
click at [245, 187] on span "Parcourir" at bounding box center [238, 188] width 46 height 19
click at [0, 0] on input "Parcourir" at bounding box center [0, 0] width 0 height 0
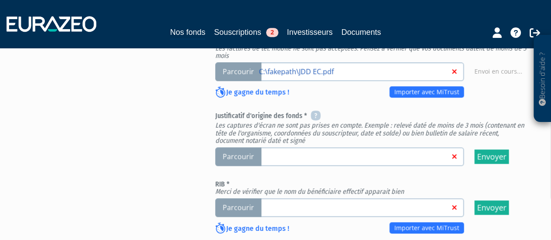
scroll to position [376, 0]
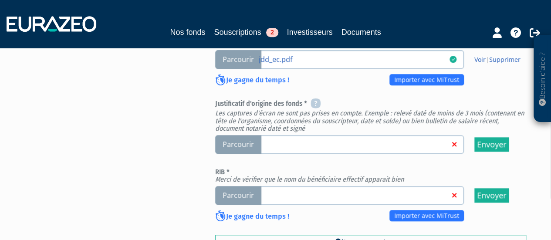
scroll to position [386, 0]
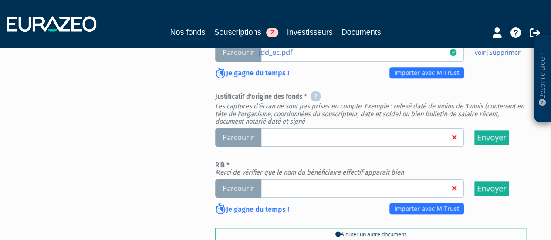
click at [247, 148] on div "Passeport (en couleur, lignes MRZ lisibles et complètes, sur une seule page) Pa…" at bounding box center [370, 8] width 311 height 421
click at [247, 143] on span "Parcourir" at bounding box center [238, 137] width 46 height 19
click at [0, 0] on input "Parcourir" at bounding box center [0, 0] width 0 height 0
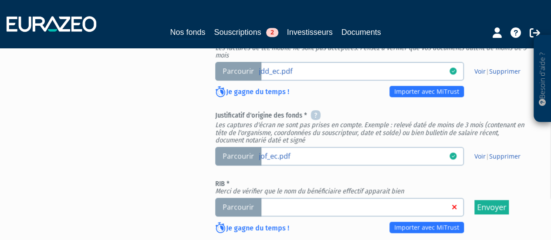
scroll to position [386, 0]
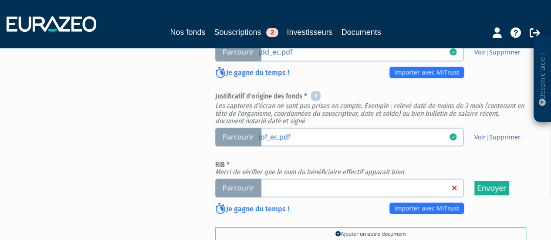
click at [235, 182] on span "Parcourir" at bounding box center [238, 188] width 46 height 19
click at [0, 0] on input "Parcourir" at bounding box center [0, 0] width 0 height 0
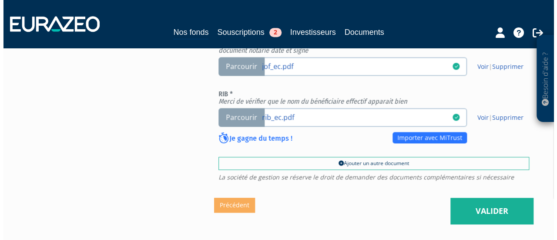
scroll to position [466, 0]
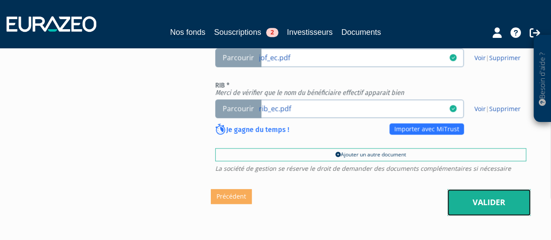
click at [478, 208] on link "Valider" at bounding box center [488, 202] width 83 height 27
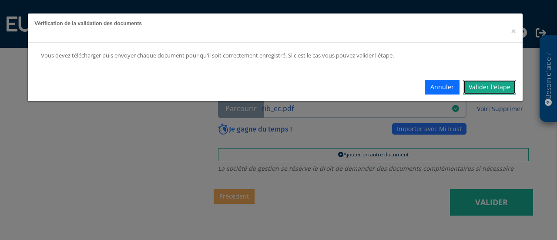
click at [497, 82] on link "Valider l'étape" at bounding box center [489, 87] width 53 height 15
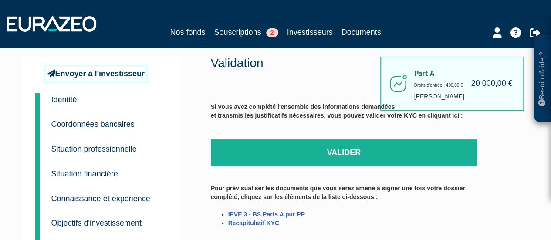
scroll to position [13, 0]
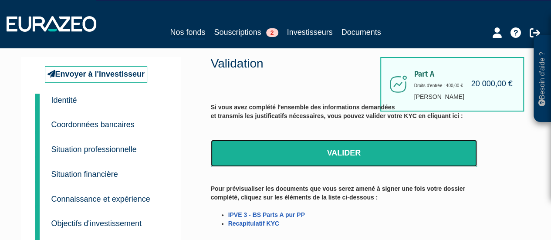
click at [299, 150] on link "Valider" at bounding box center [344, 153] width 267 height 27
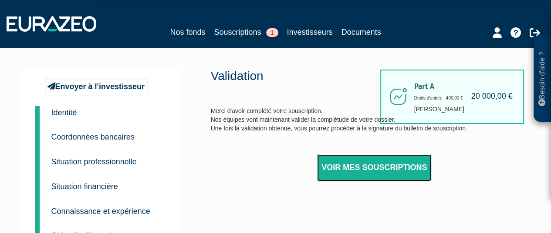
click at [370, 171] on link "Voir mes souscriptions" at bounding box center [374, 168] width 114 height 27
